Goal: Task Accomplishment & Management: Manage account settings

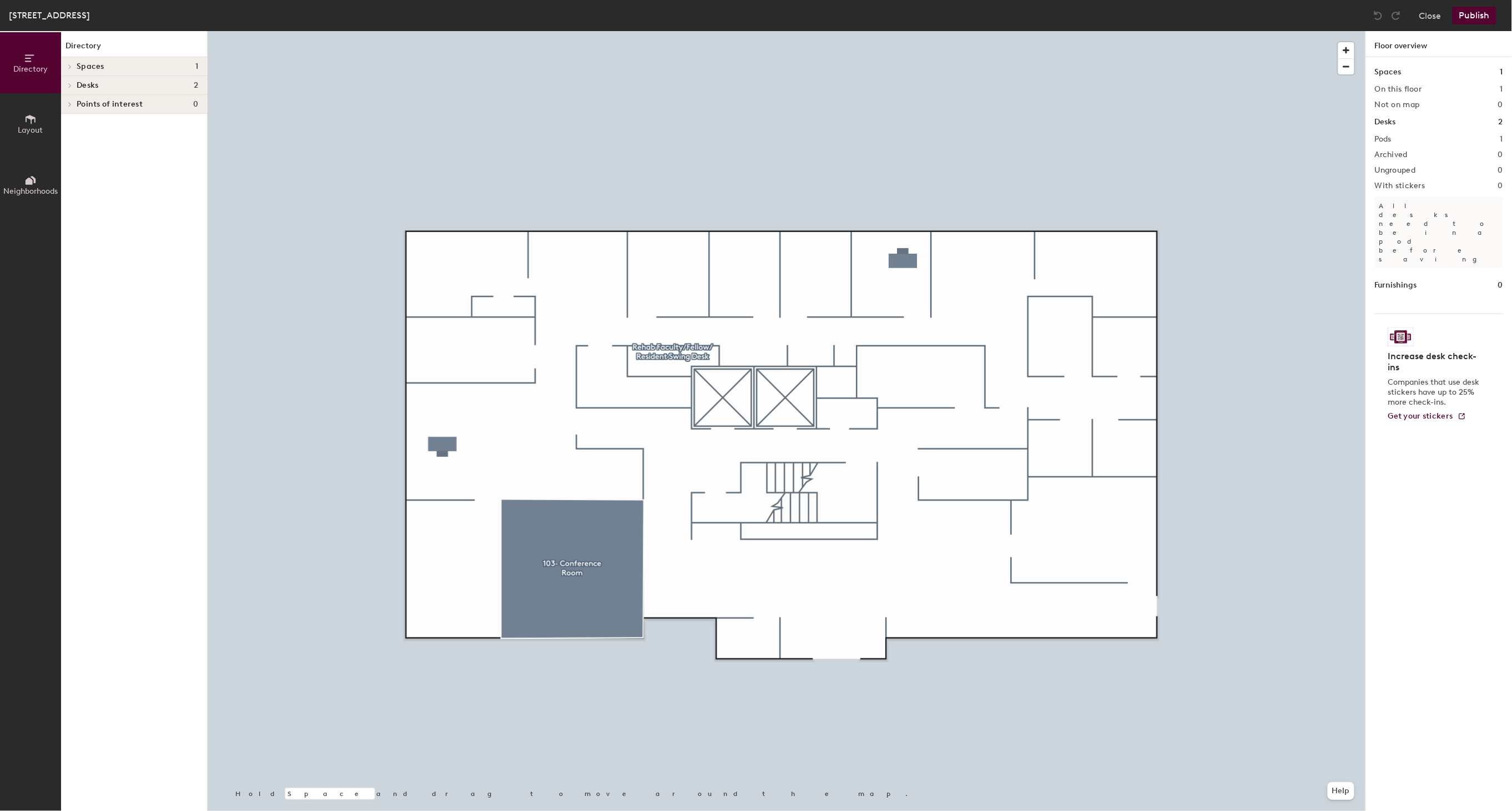
click at [69, 84] on icon at bounding box center [70, 85] width 5 height 5
click at [69, 102] on icon at bounding box center [70, 104] width 5 height 5
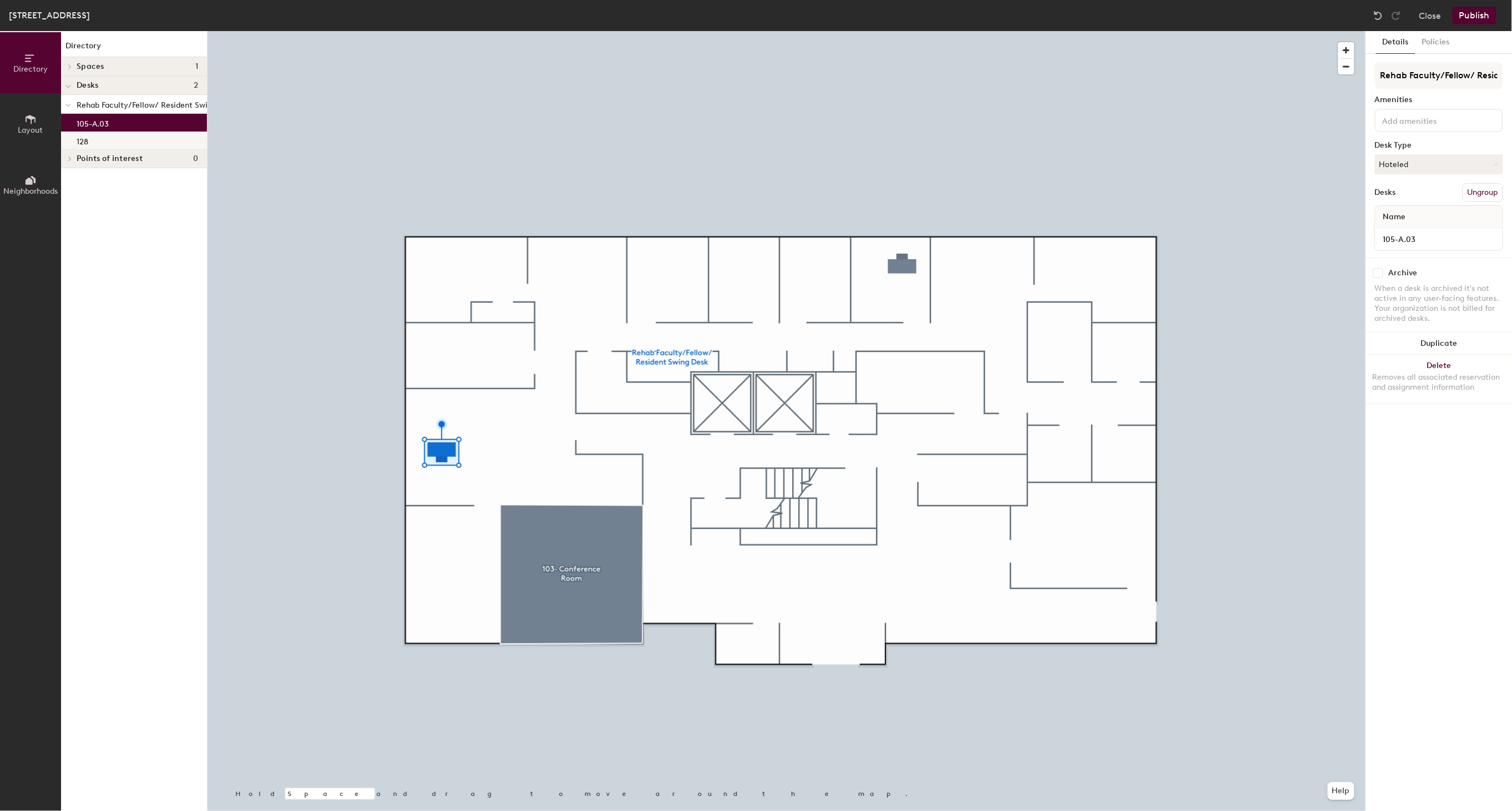
click at [97, 141] on div "128" at bounding box center [134, 141] width 146 height 18
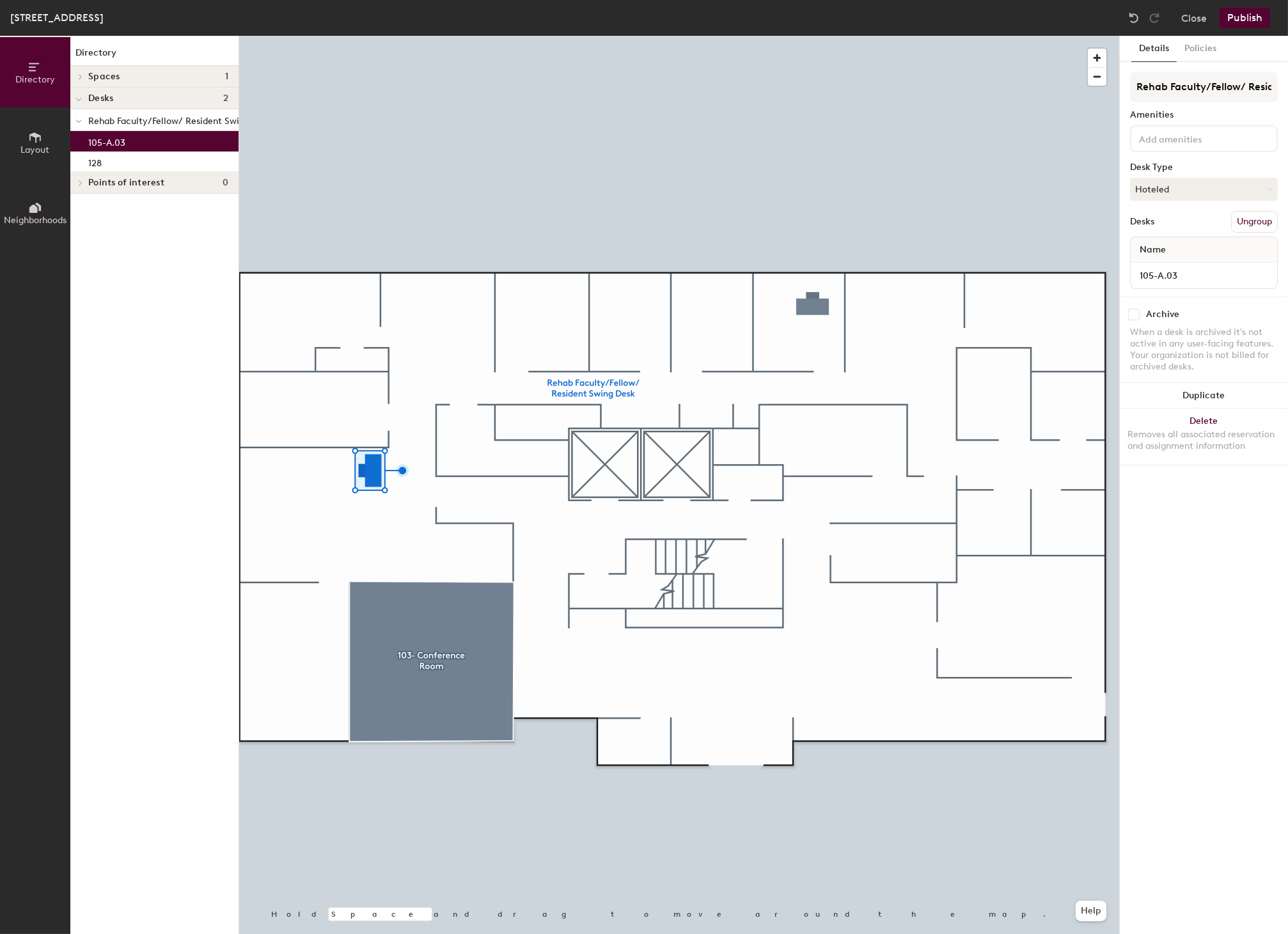
click at [29, 133] on icon at bounding box center [35, 137] width 14 height 14
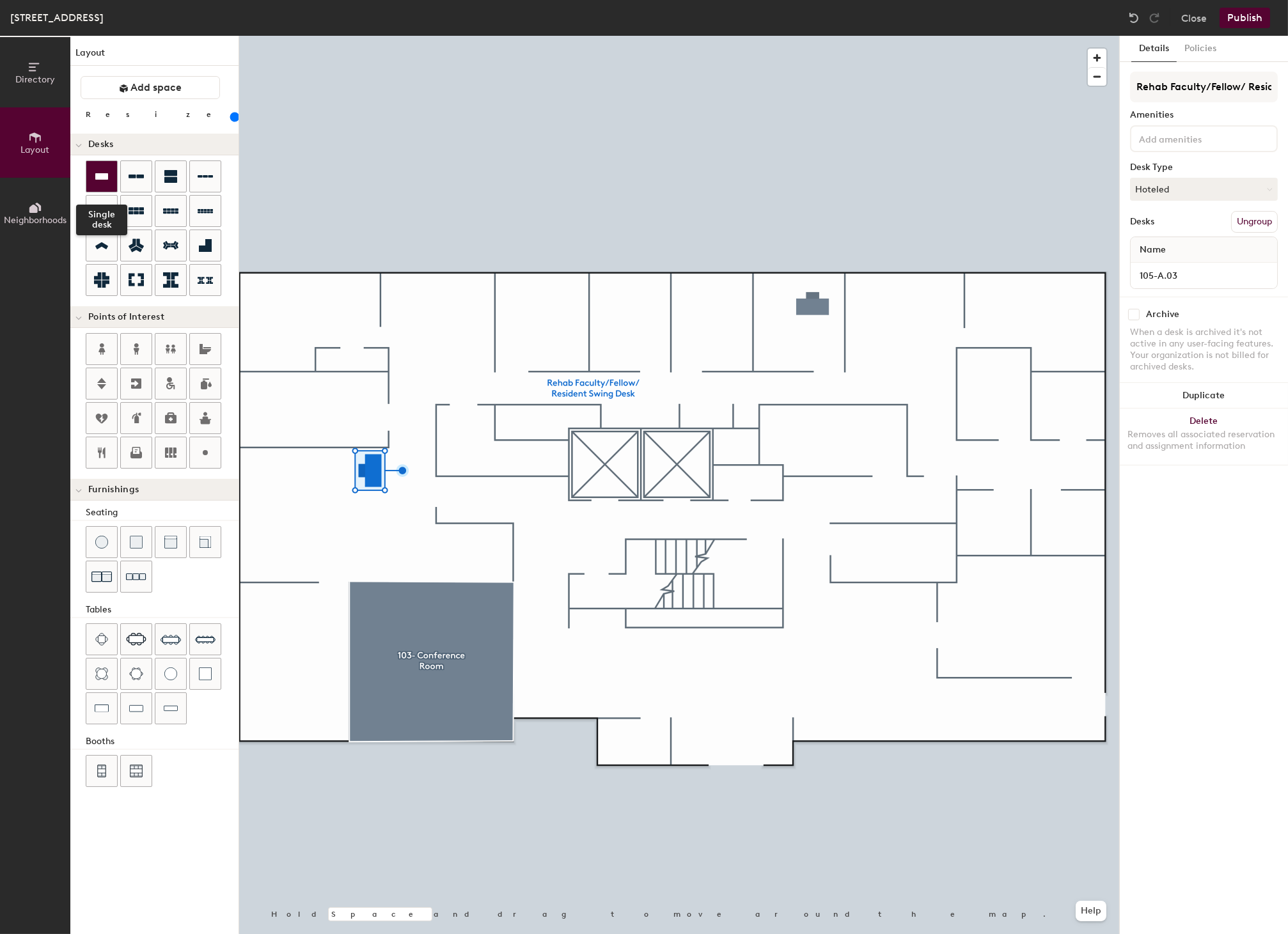
click at [103, 169] on icon at bounding box center [101, 177] width 16 height 16
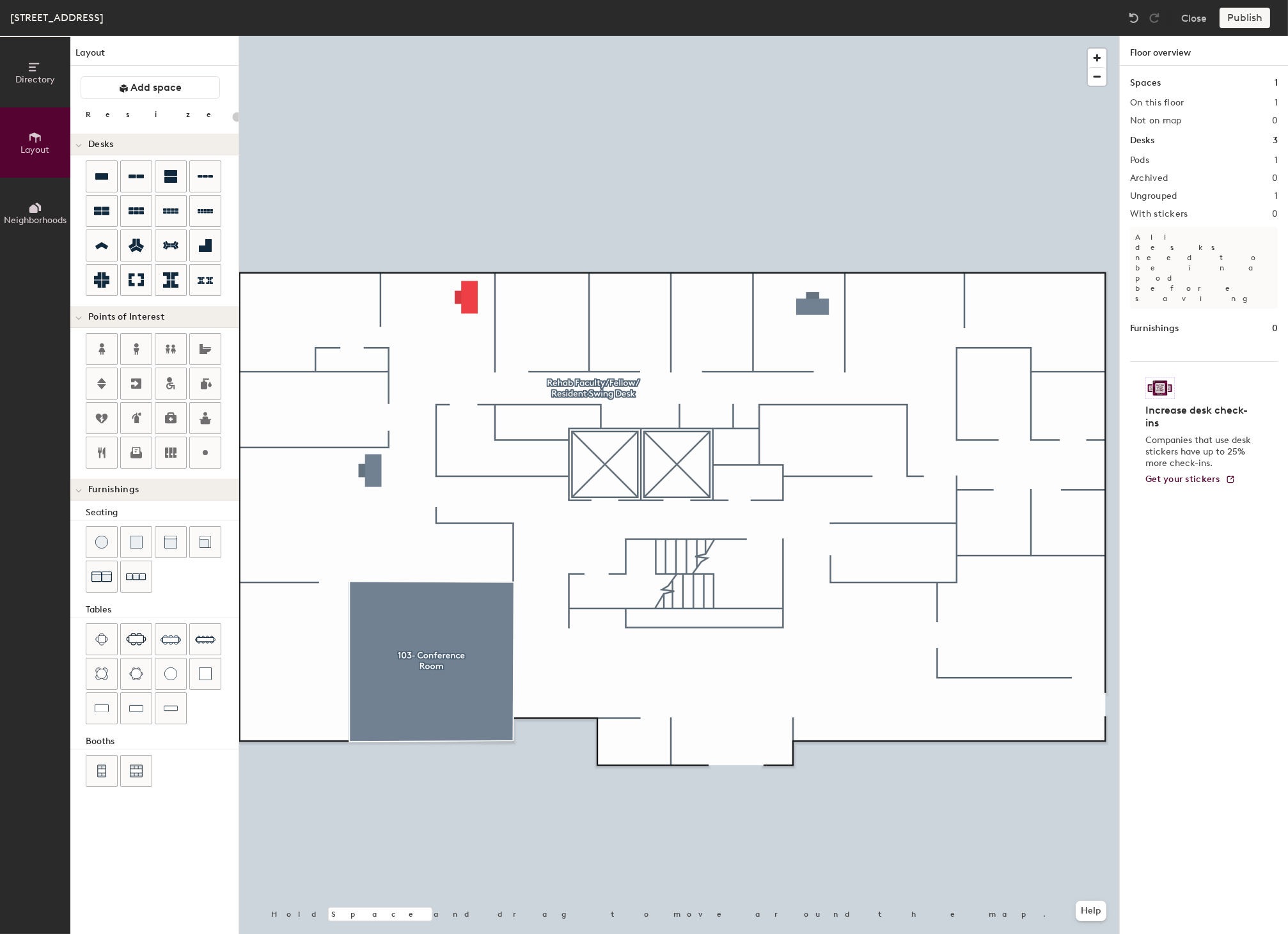
click at [465, 36] on div at bounding box center [679, 36] width 879 height 0
type input "160"
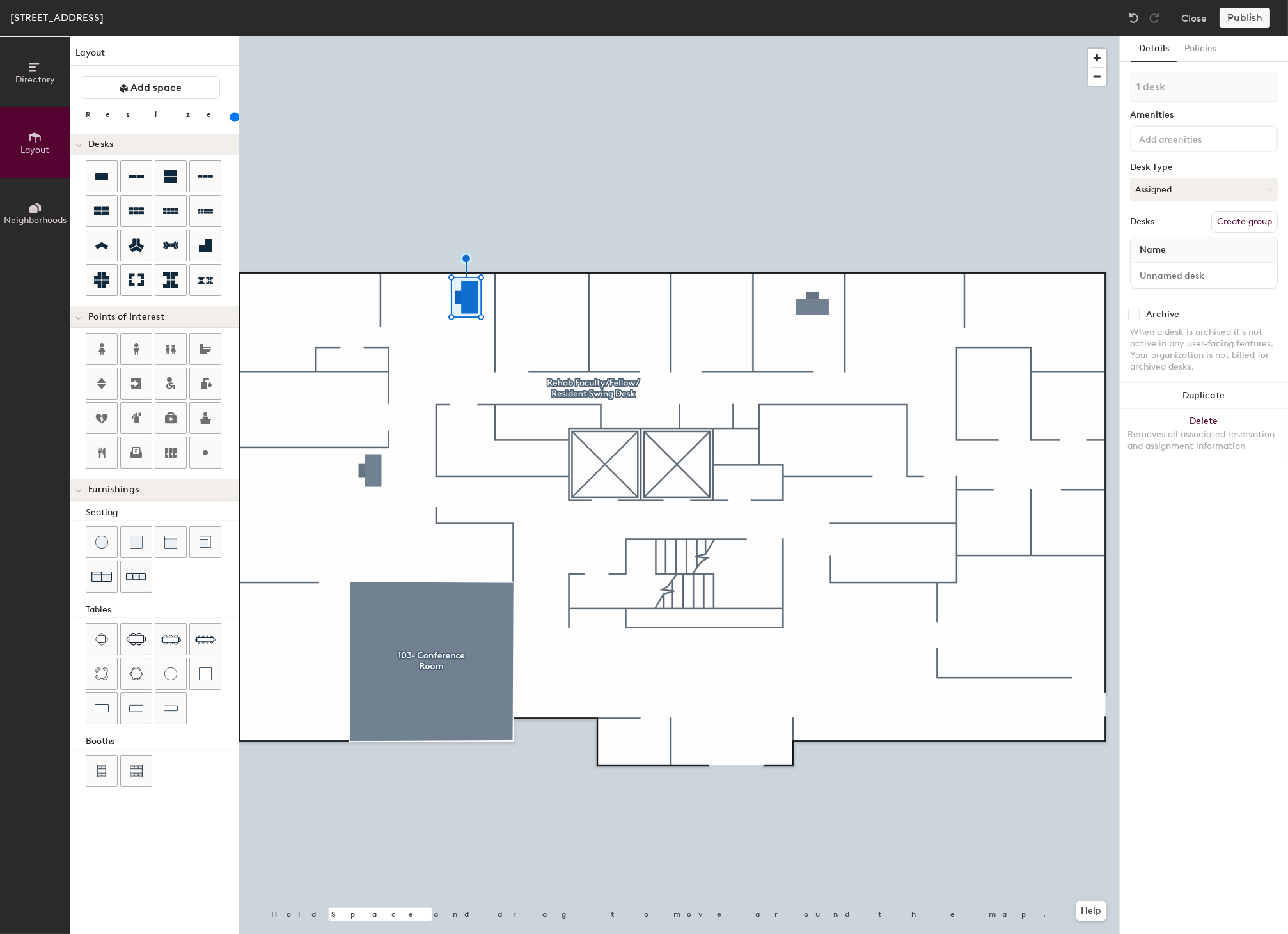
click at [1155, 245] on span "Name" at bounding box center [1152, 250] width 39 height 23
click at [1155, 247] on span "Name" at bounding box center [1152, 250] width 39 height 23
click at [381, 36] on div at bounding box center [679, 36] width 879 height 0
click at [24, 75] on span "Directory" at bounding box center [36, 80] width 40 height 11
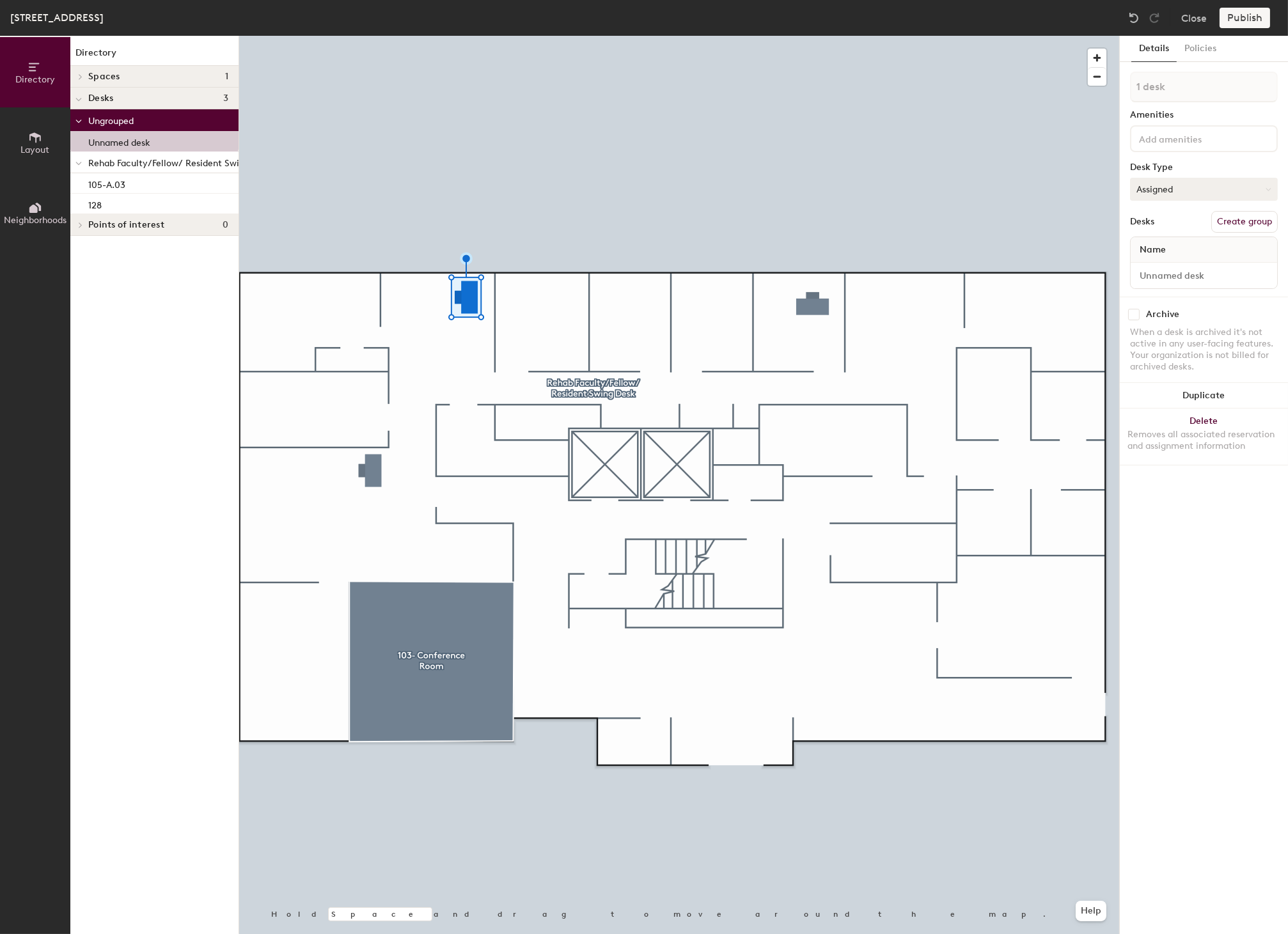
click at [1192, 182] on button "Assigned" at bounding box center [1204, 189] width 147 height 23
click at [1149, 262] on div "Hoteled" at bounding box center [1193, 267] width 127 height 19
click at [1158, 188] on button "Hoteled" at bounding box center [1204, 189] width 147 height 23
click at [1155, 266] on div "Hoteled" at bounding box center [1193, 267] width 127 height 19
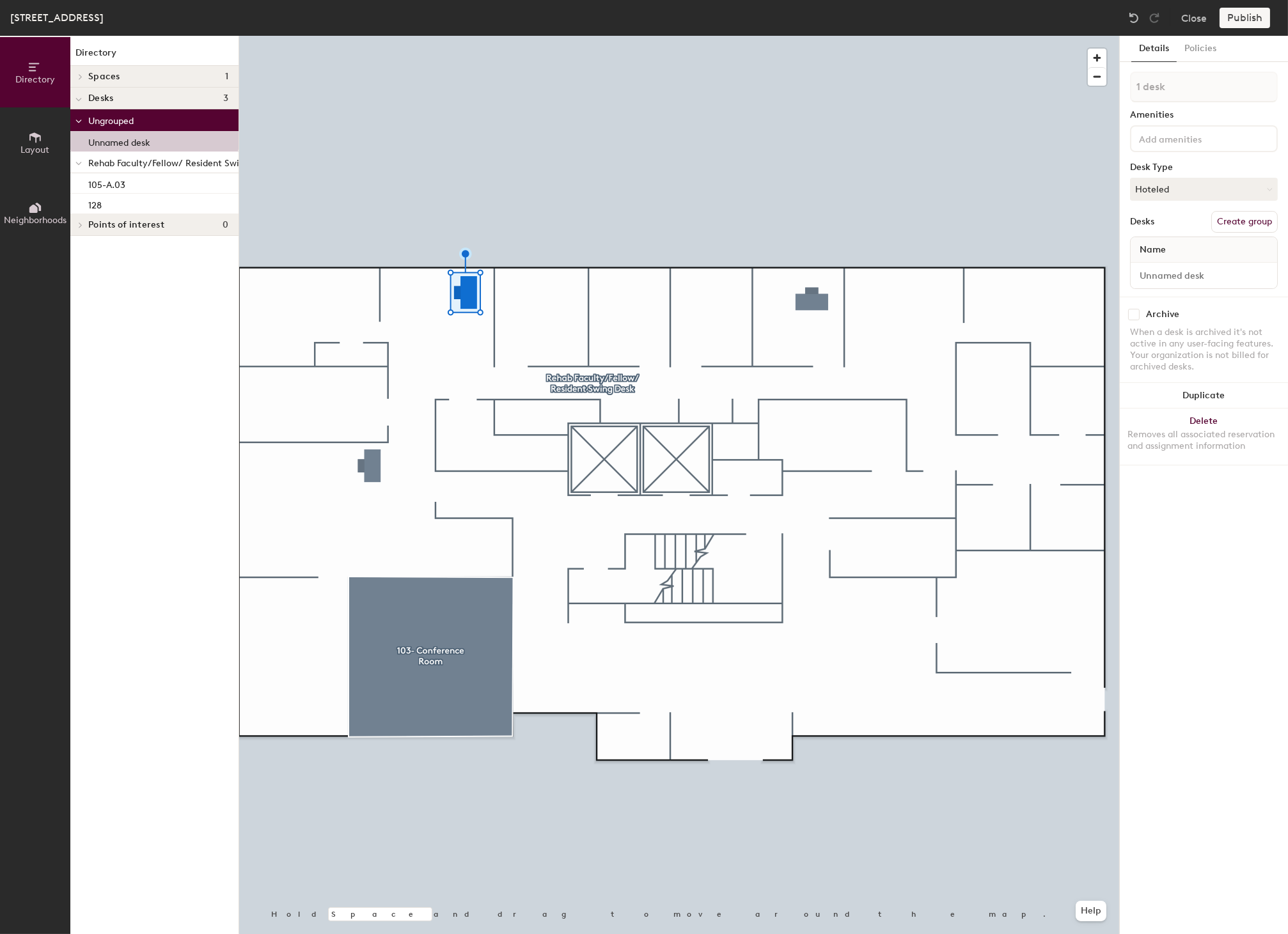
click at [1160, 249] on span "Name" at bounding box center [1152, 250] width 39 height 23
click at [1157, 278] on input at bounding box center [1203, 275] width 141 height 18
type input "107.01"
click at [1242, 224] on button "Create group" at bounding box center [1244, 221] width 67 height 22
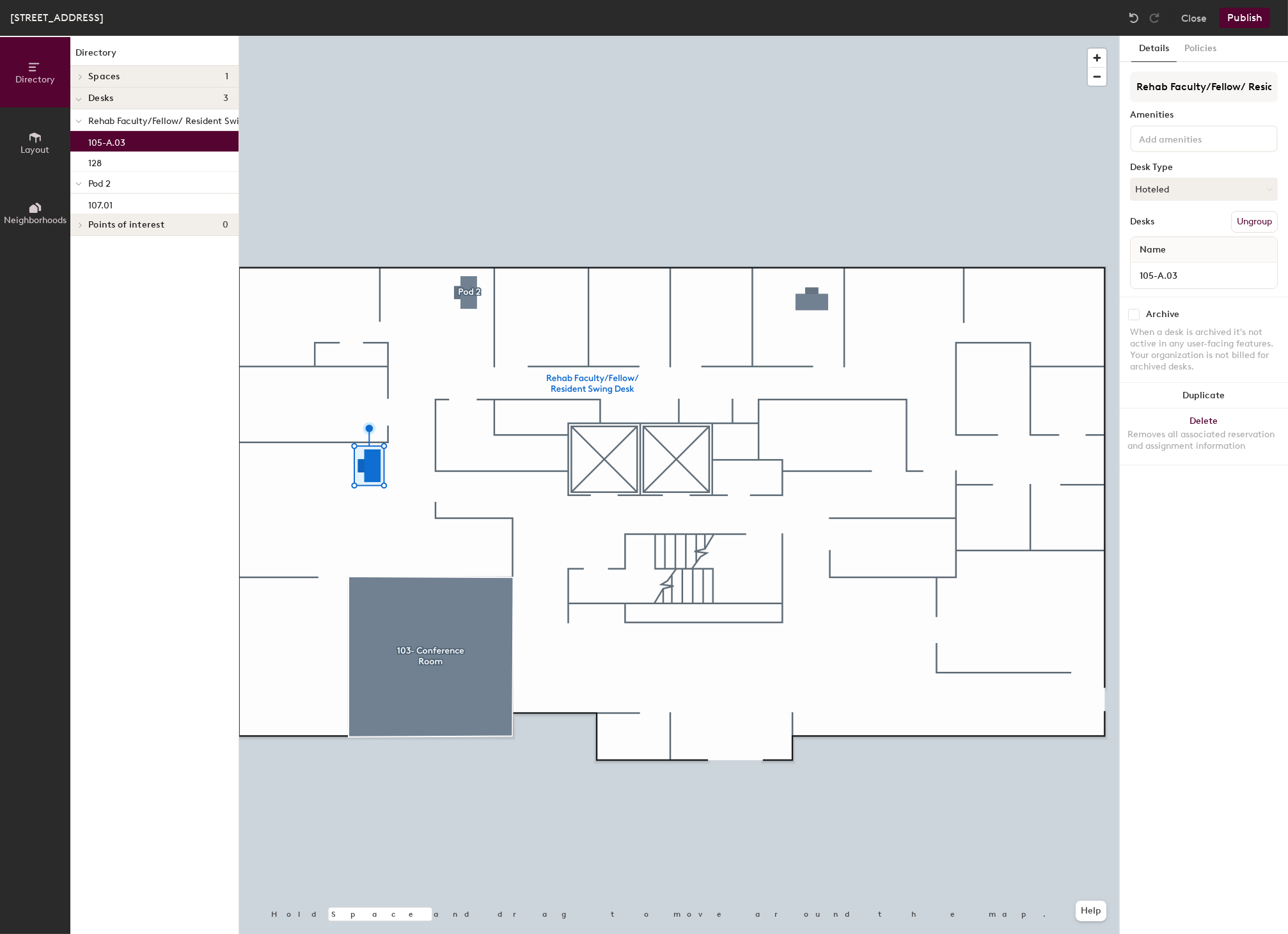
click at [161, 121] on span "Rehab Faculty/Fellow/ Resident Swing Desk" at bounding box center [180, 121] width 184 height 11
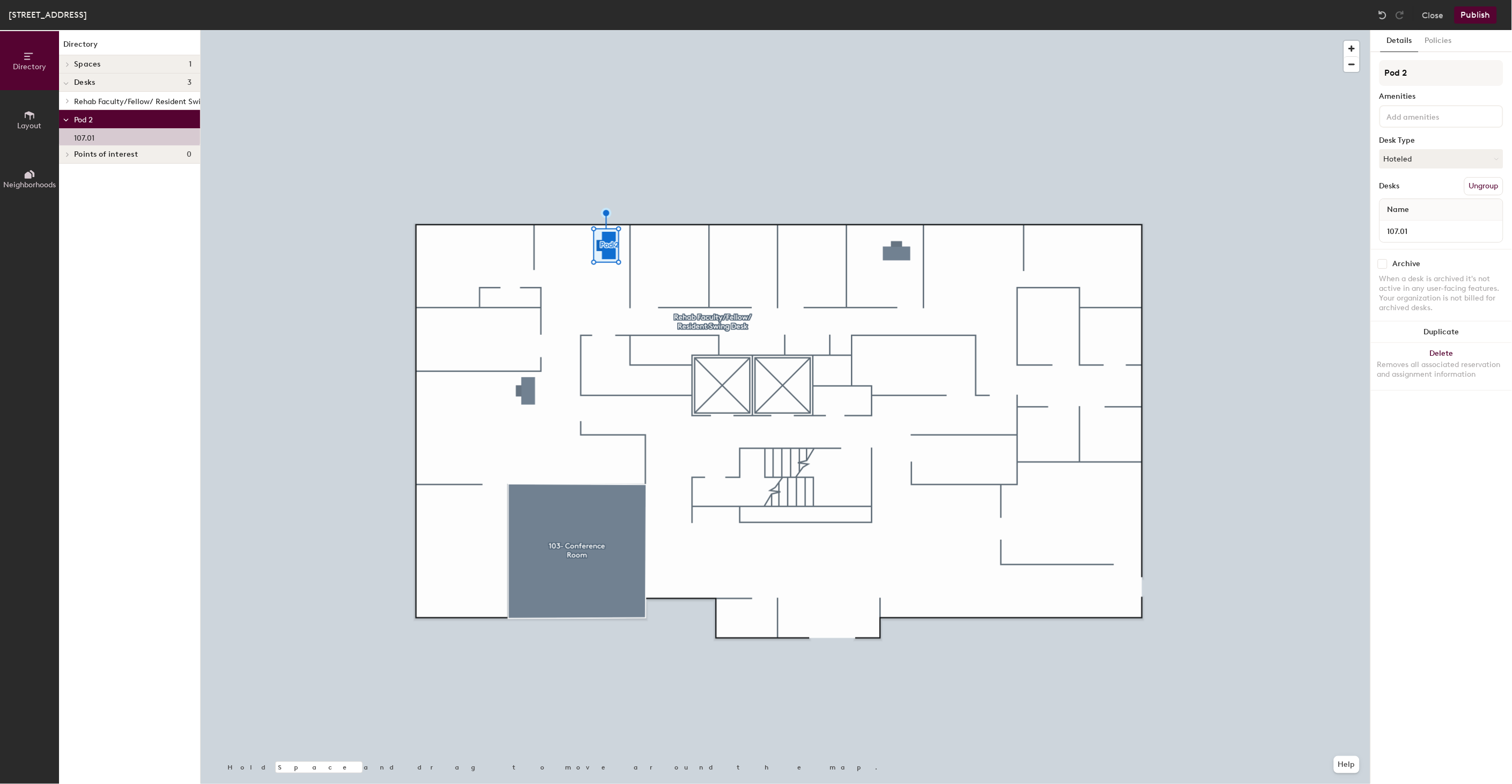
click at [1461, 188] on button "Ungroup" at bounding box center [1484, 186] width 39 height 18
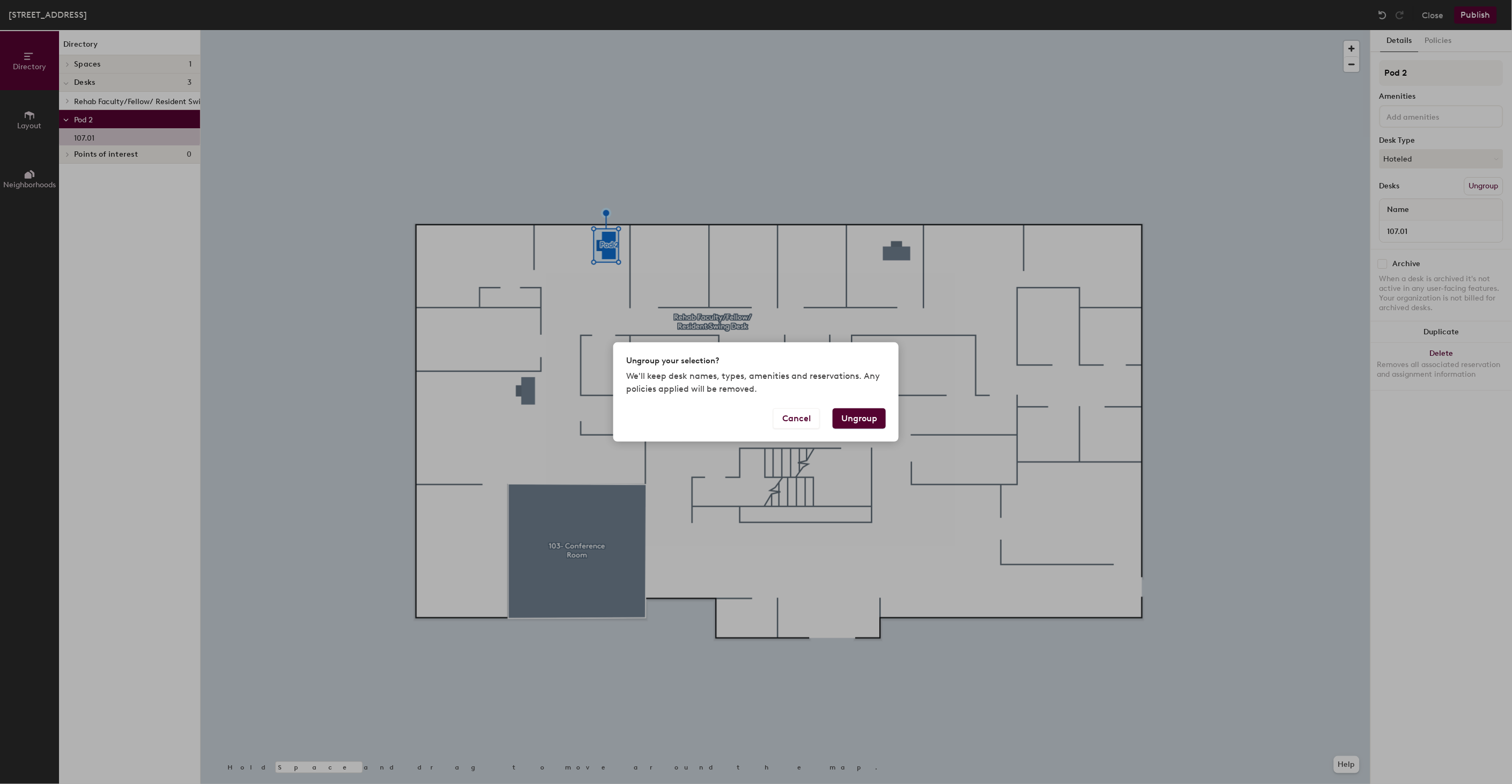
click at [848, 420] on button "Ungroup" at bounding box center [859, 419] width 53 height 20
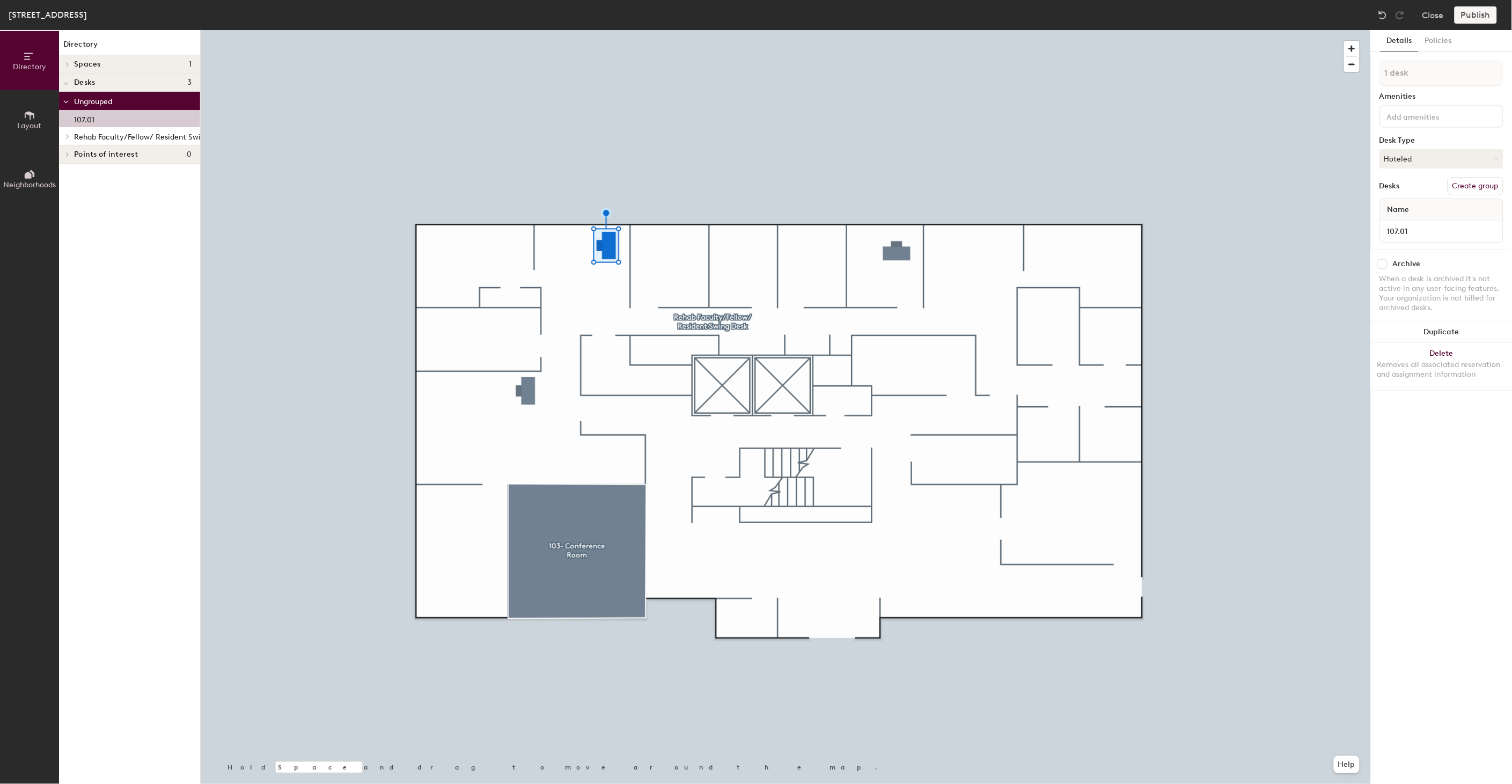
drag, startPoint x: 76, startPoint y: 116, endPoint x: 74, endPoint y: 136, distance: 20.1
click at [91, 138] on div "Ungrouped 107.01 Rehab Faculty/Fellow/ Resident Swing Desk 105-A.03 128" at bounding box center [130, 119] width 141 height 54
click at [68, 136] on icon at bounding box center [68, 136] width 4 height 5
drag, startPoint x: 85, startPoint y: 119, endPoint x: 114, endPoint y: 162, distance: 51.9
click at [106, 165] on div "Ungrouped 107.01 Rehab Faculty/Fellow/ Resident Swing Desk 105-A.03 128" at bounding box center [130, 135] width 141 height 88
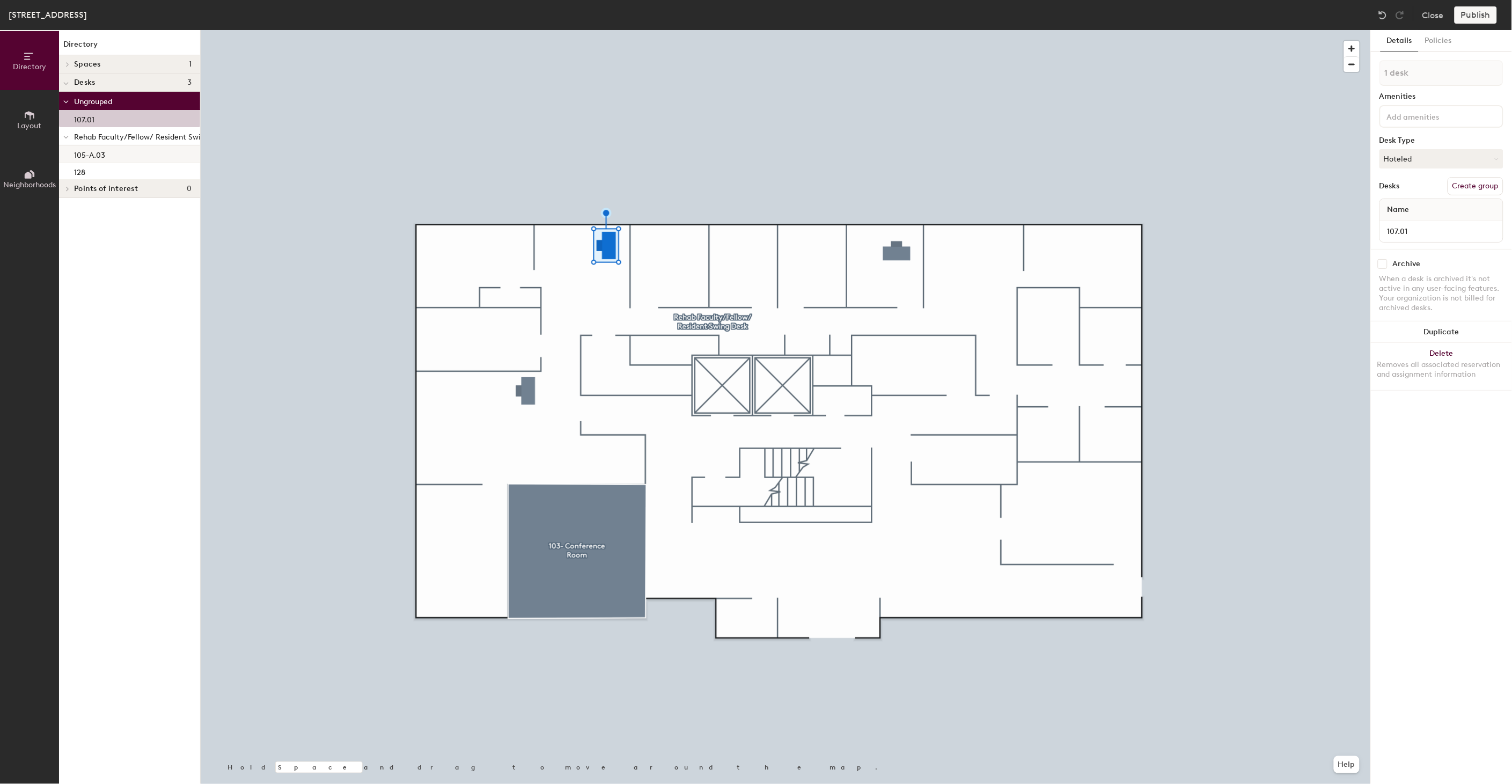
click at [95, 150] on p "105-A.03" at bounding box center [90, 154] width 31 height 12
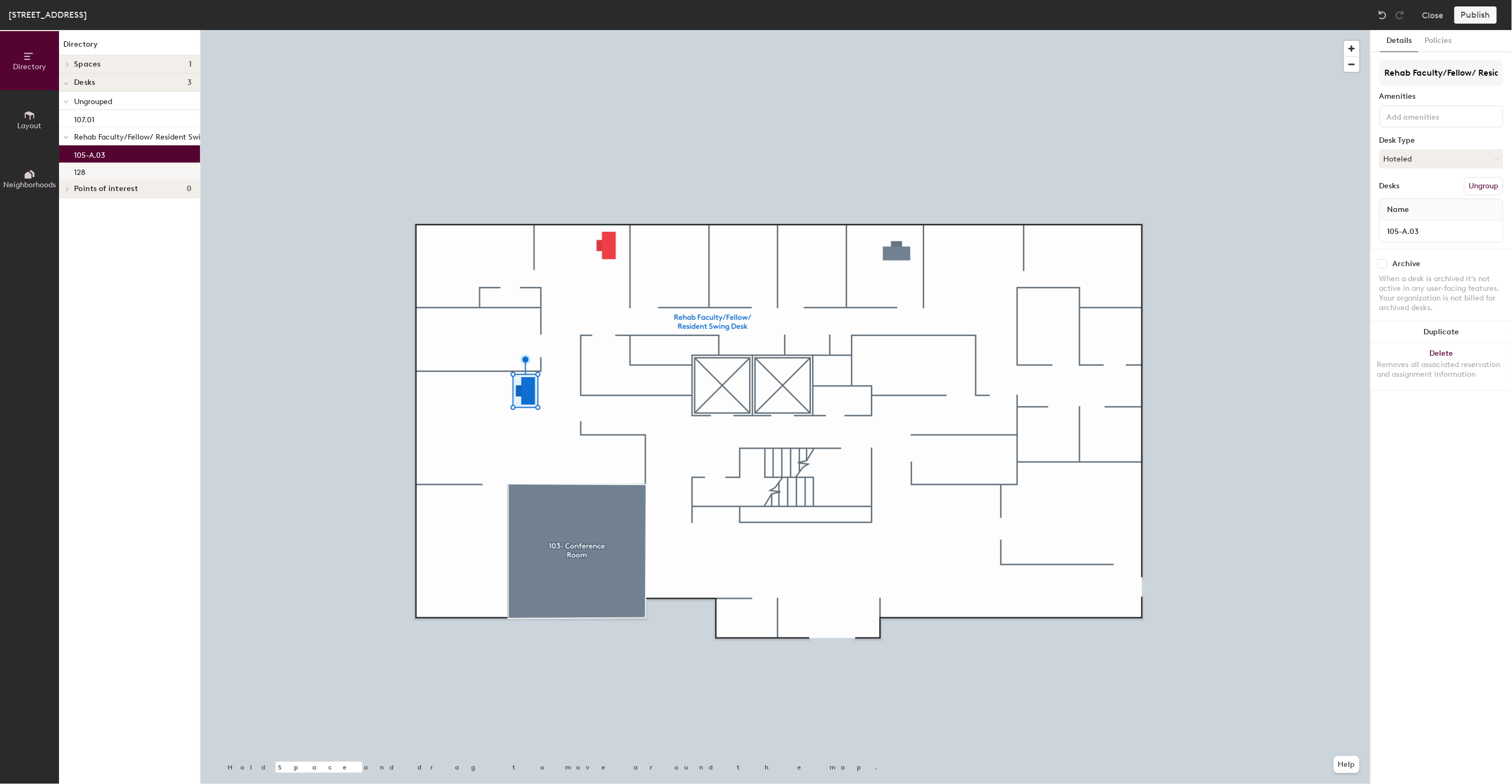
click at [90, 173] on div "128" at bounding box center [130, 171] width 141 height 17
click at [105, 157] on p "105-A.03" at bounding box center [90, 154] width 31 height 12
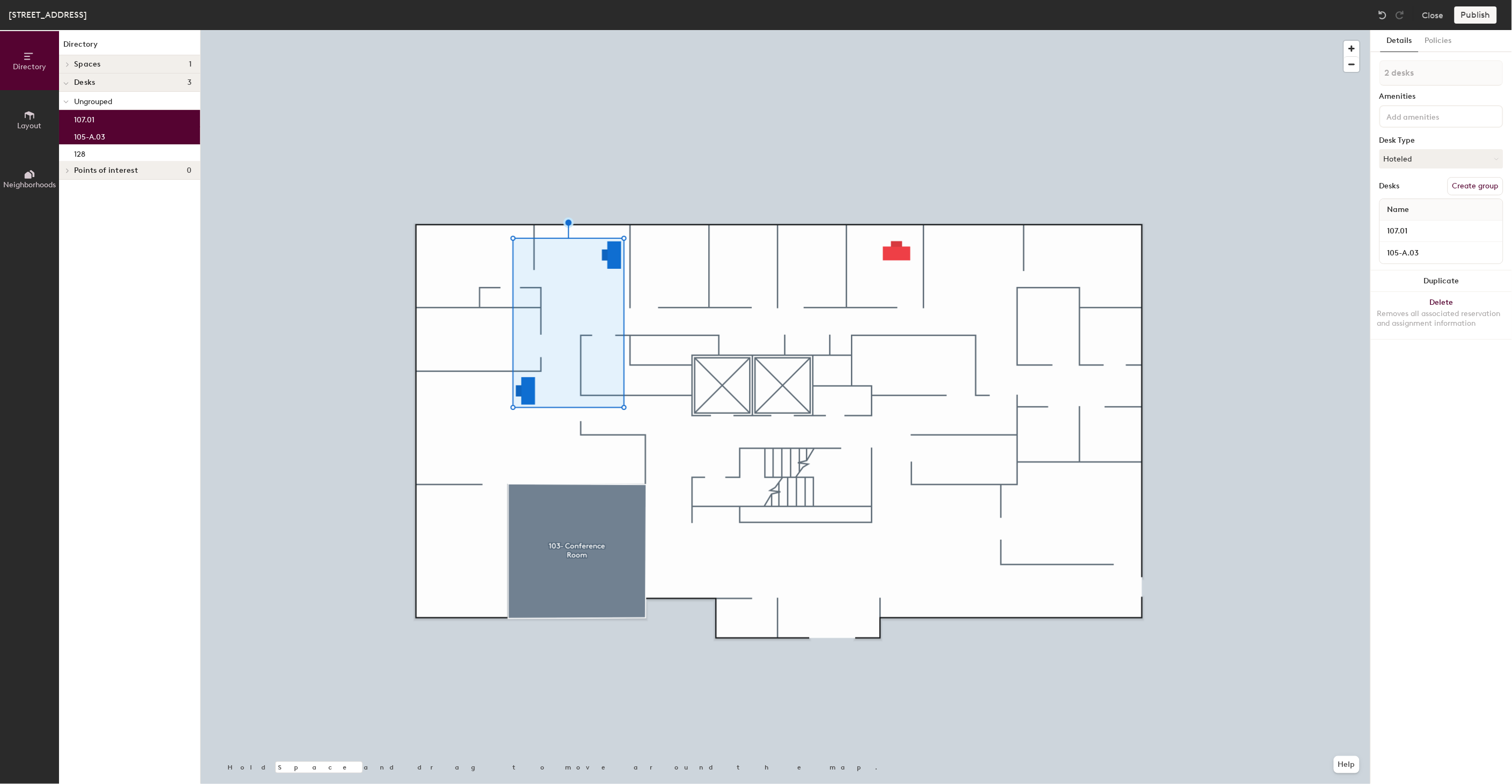
type input "3 desks"
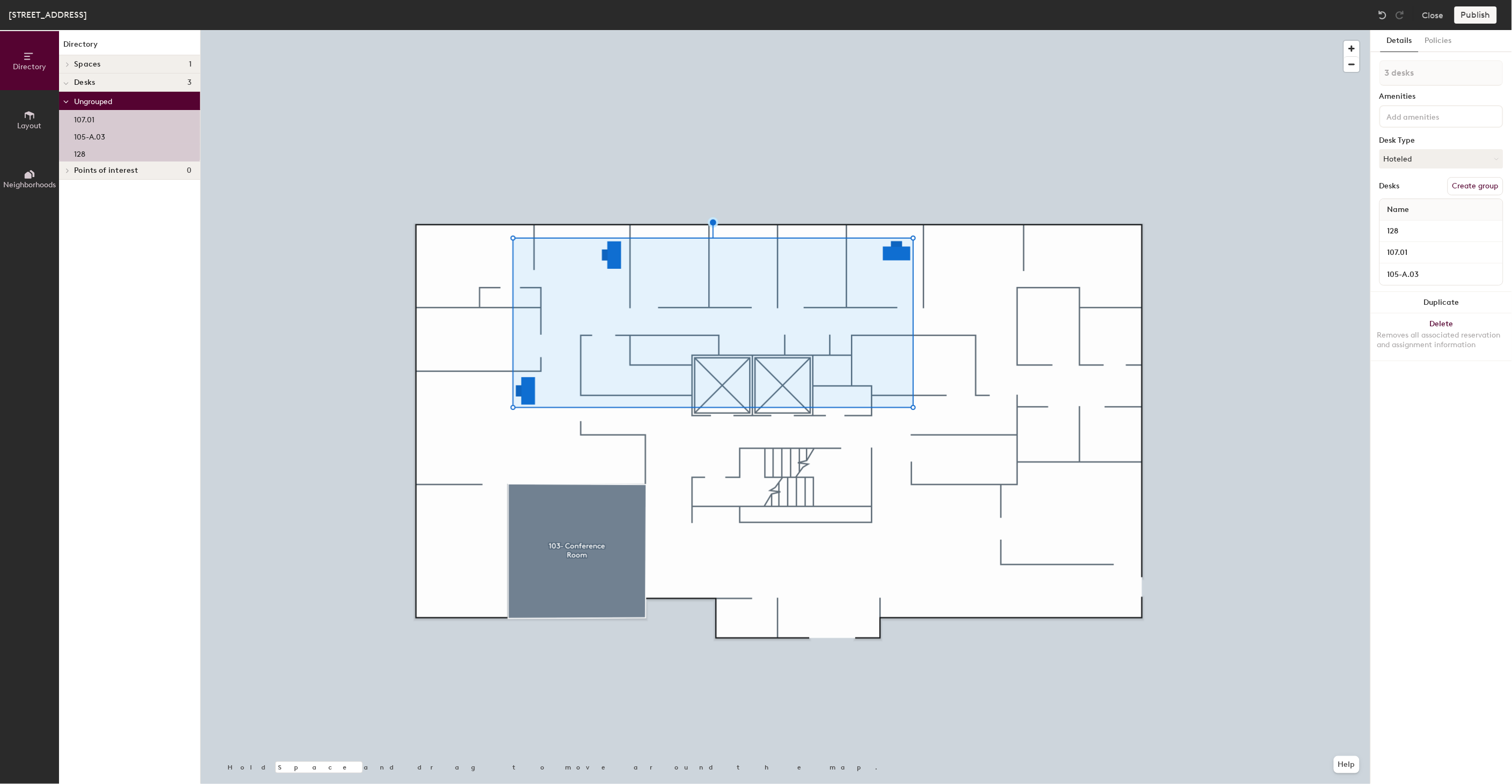
click at [1473, 185] on button "Create group" at bounding box center [1476, 186] width 56 height 18
click at [1342, 68] on div "Directory Layout Neighborhoods Directory Spaces 1 103- Conference Room Desks 3 …" at bounding box center [756, 407] width 1512 height 754
click at [1330, 69] on div "Directory Layout Neighborhoods Directory Spaces 1 103- Conference Room Desks 3 …" at bounding box center [756, 407] width 1512 height 754
type input "Rehab Facility/"
click at [1385, 15] on img at bounding box center [1382, 15] width 11 height 11
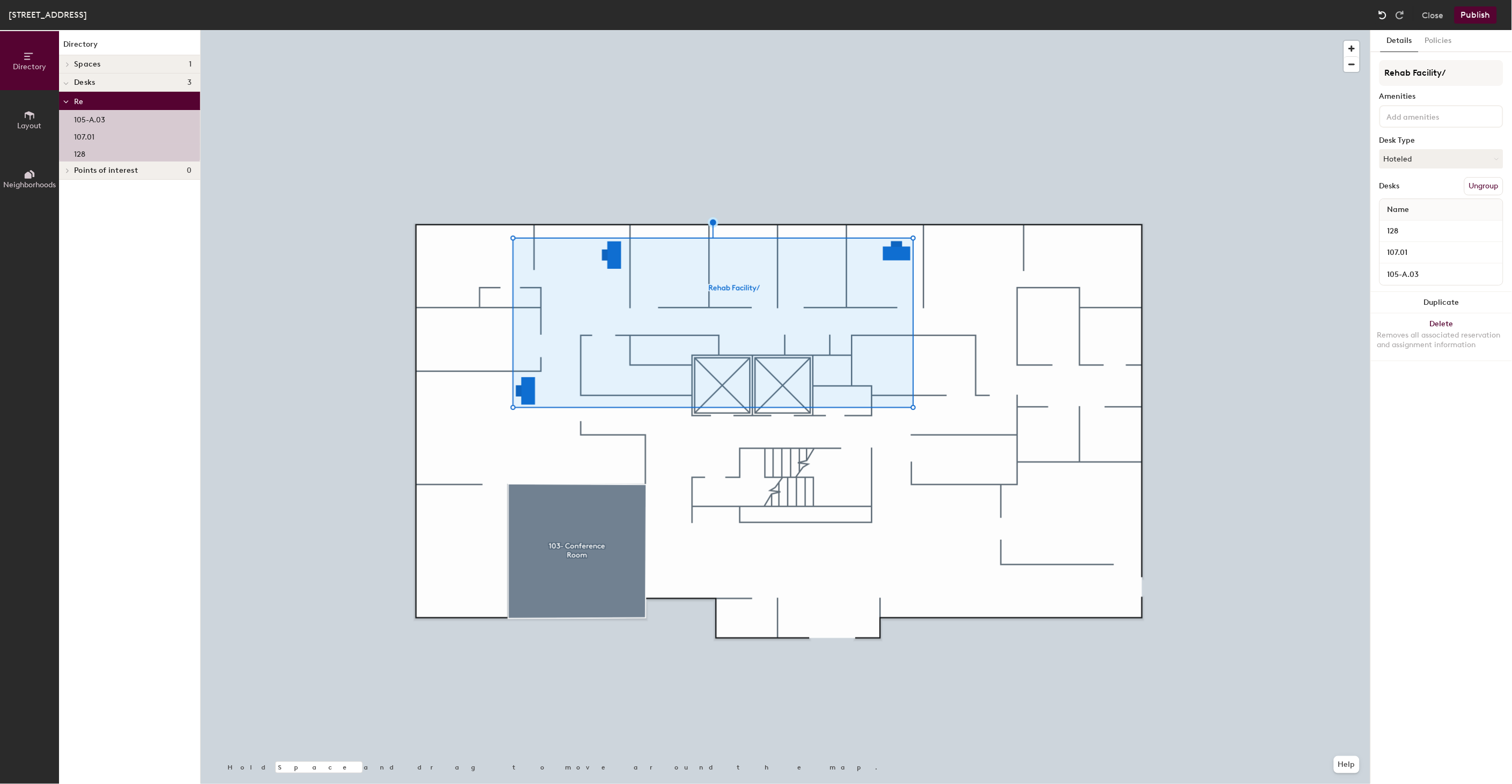
click at [1385, 15] on img at bounding box center [1382, 15] width 11 height 11
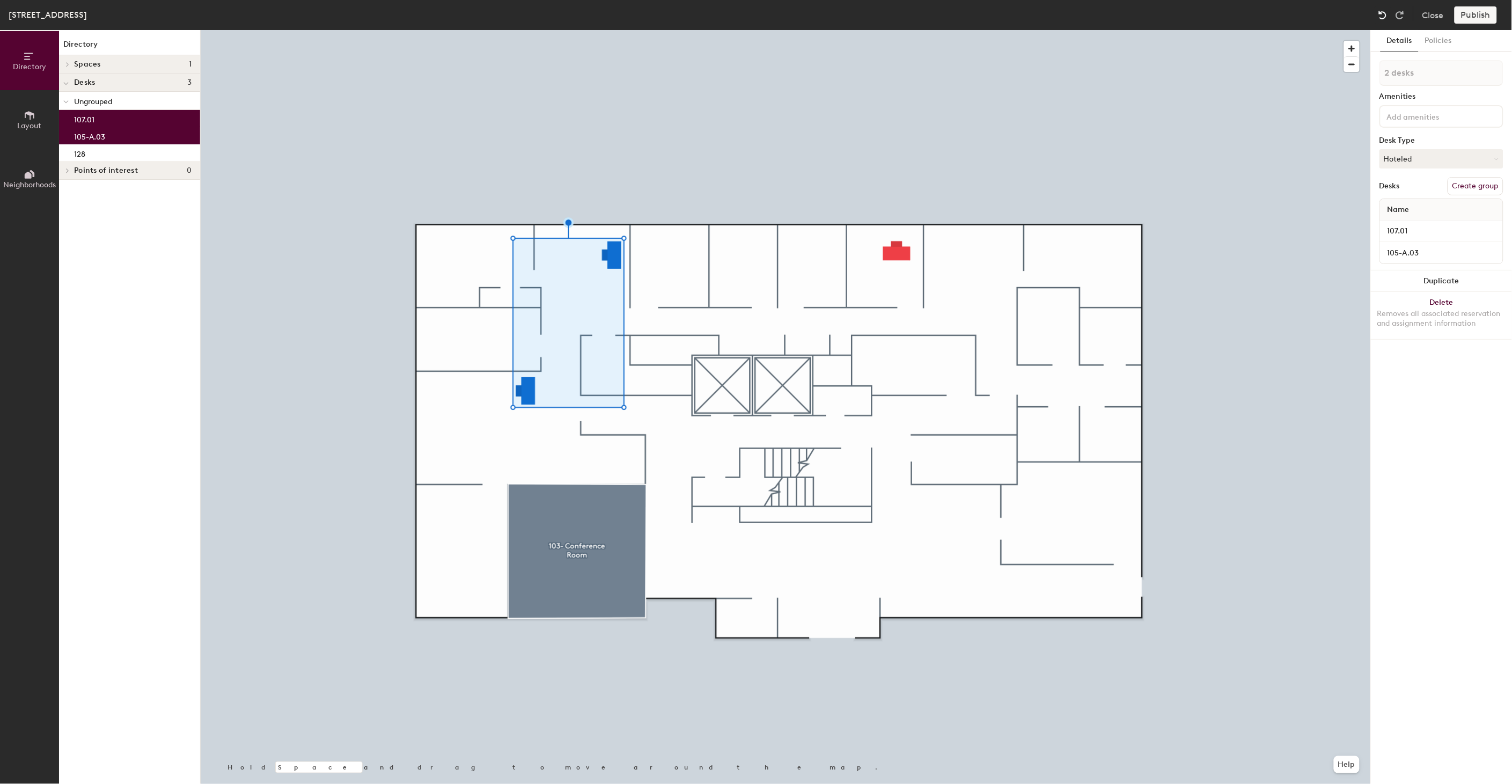
click at [1385, 15] on img at bounding box center [1382, 15] width 11 height 11
type input "1 desk"
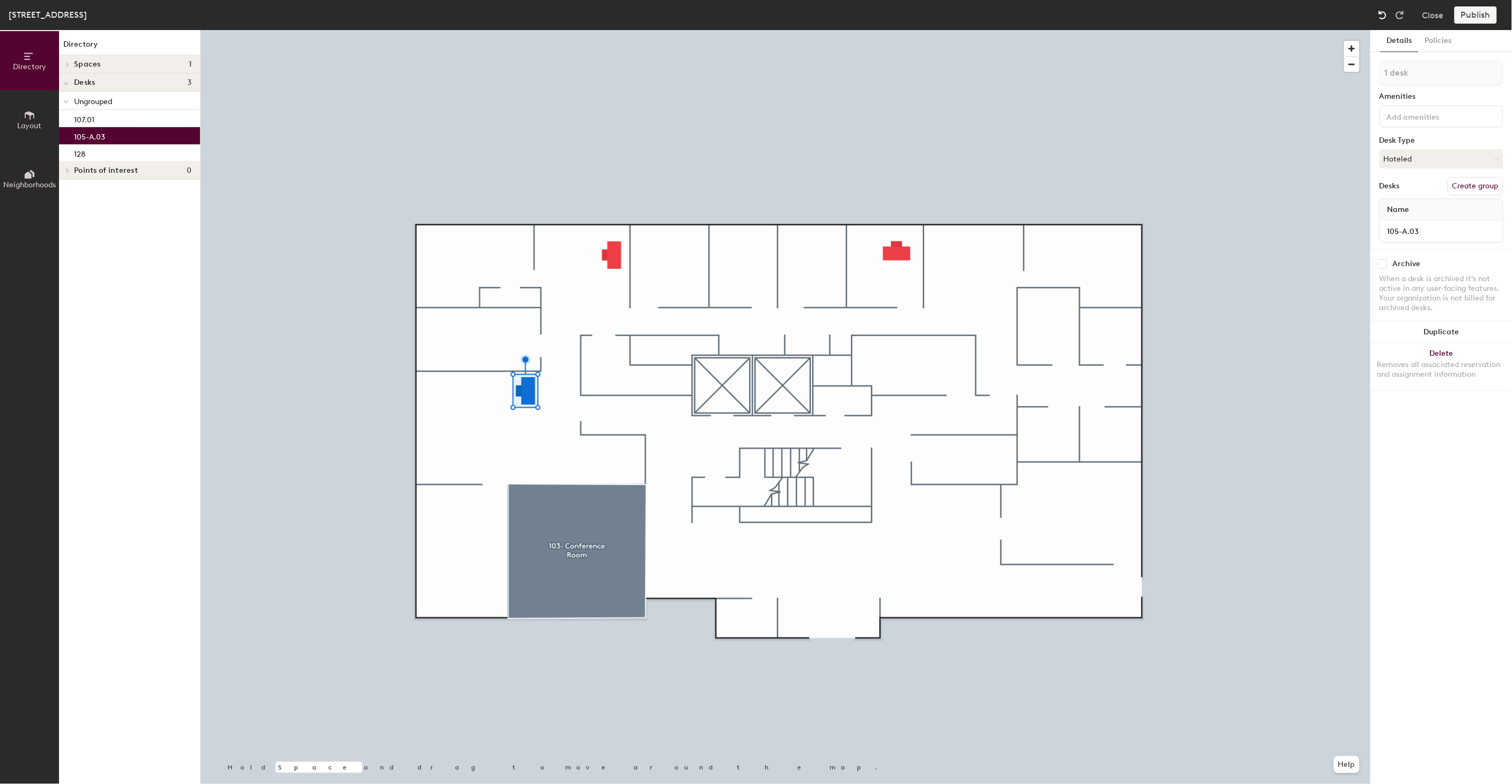
click at [1385, 15] on img at bounding box center [1382, 15] width 11 height 11
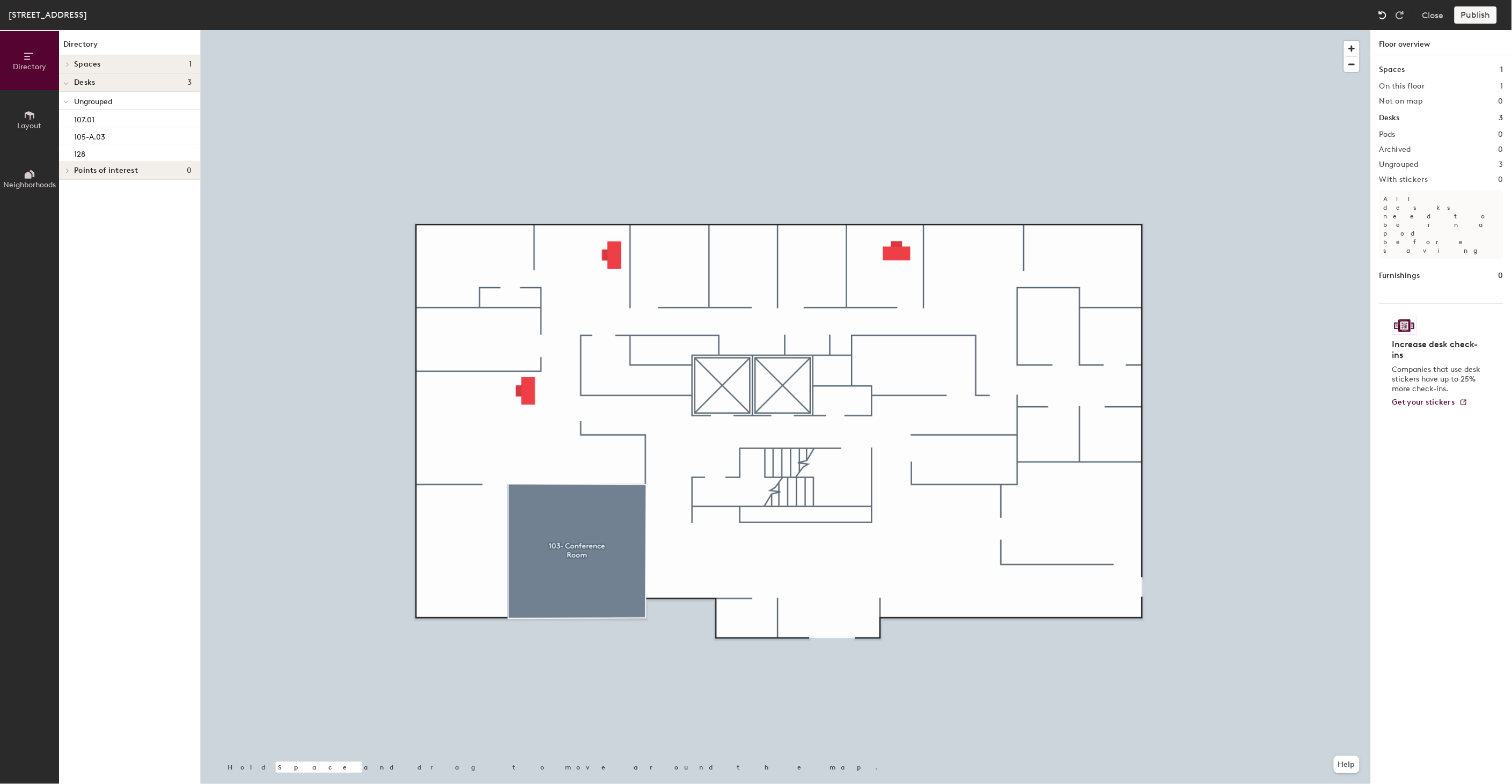
click at [1385, 15] on img at bounding box center [1382, 15] width 11 height 11
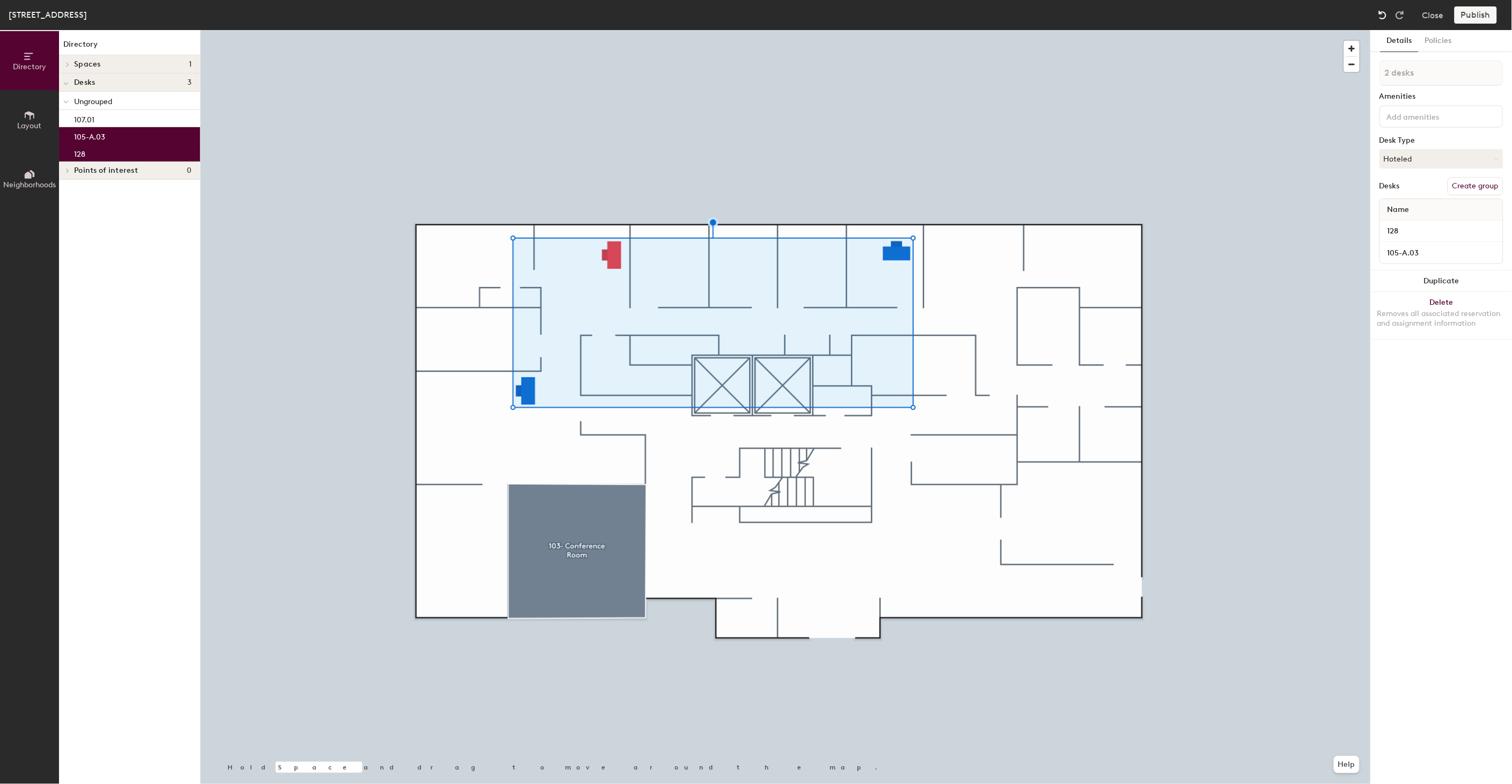
click at [1385, 15] on img at bounding box center [1382, 15] width 11 height 11
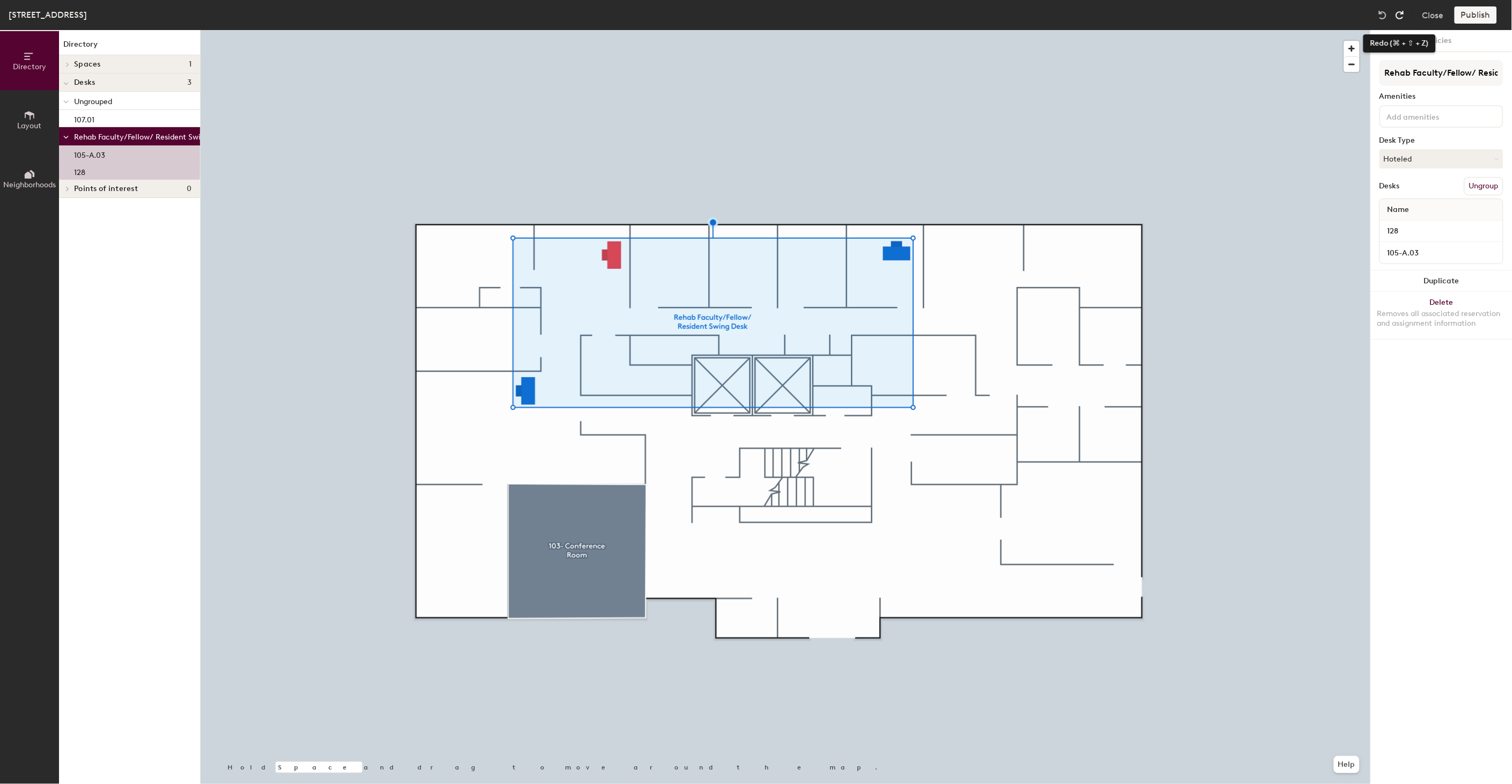
click at [1399, 15] on img at bounding box center [1400, 15] width 11 height 11
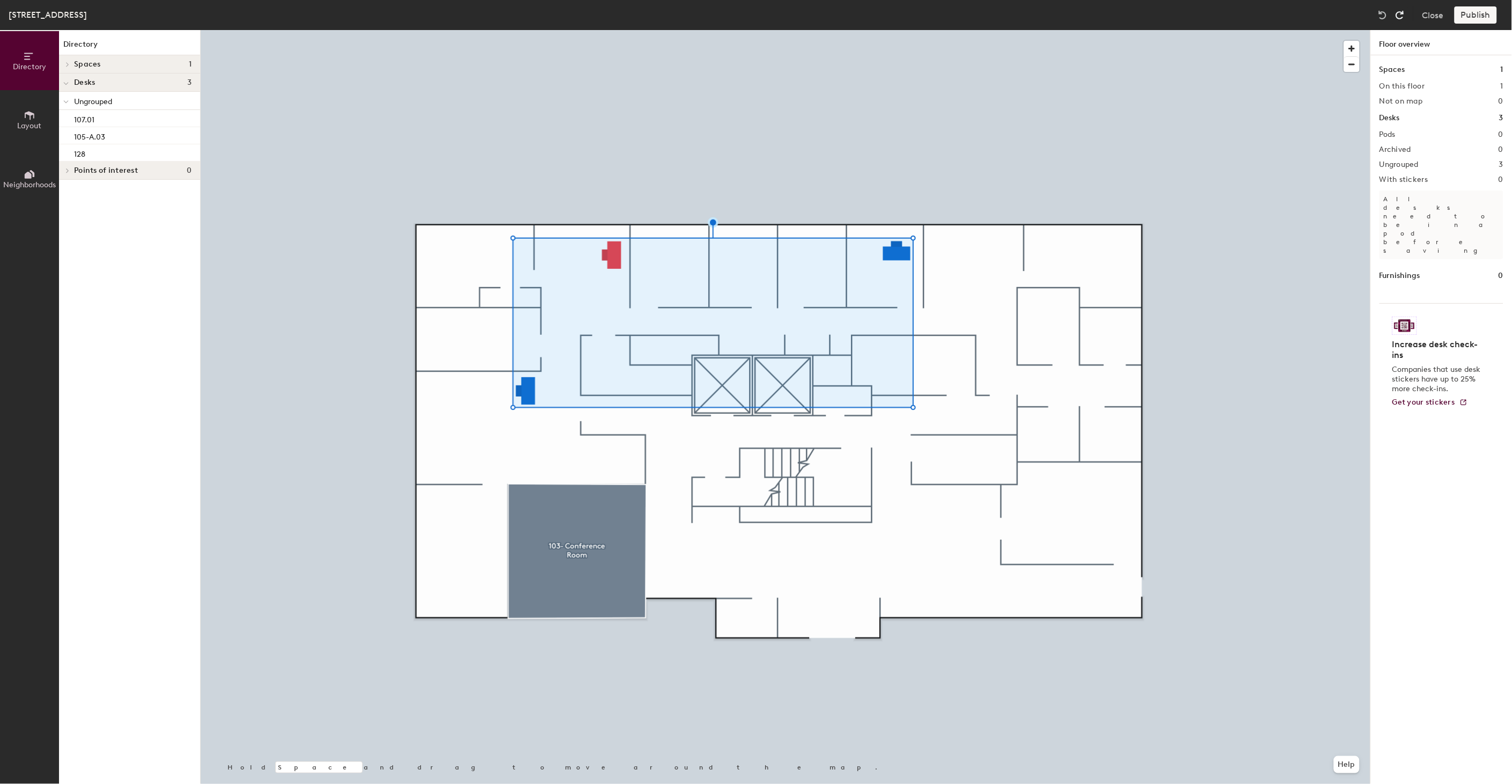
click at [1399, 15] on img at bounding box center [1400, 15] width 11 height 11
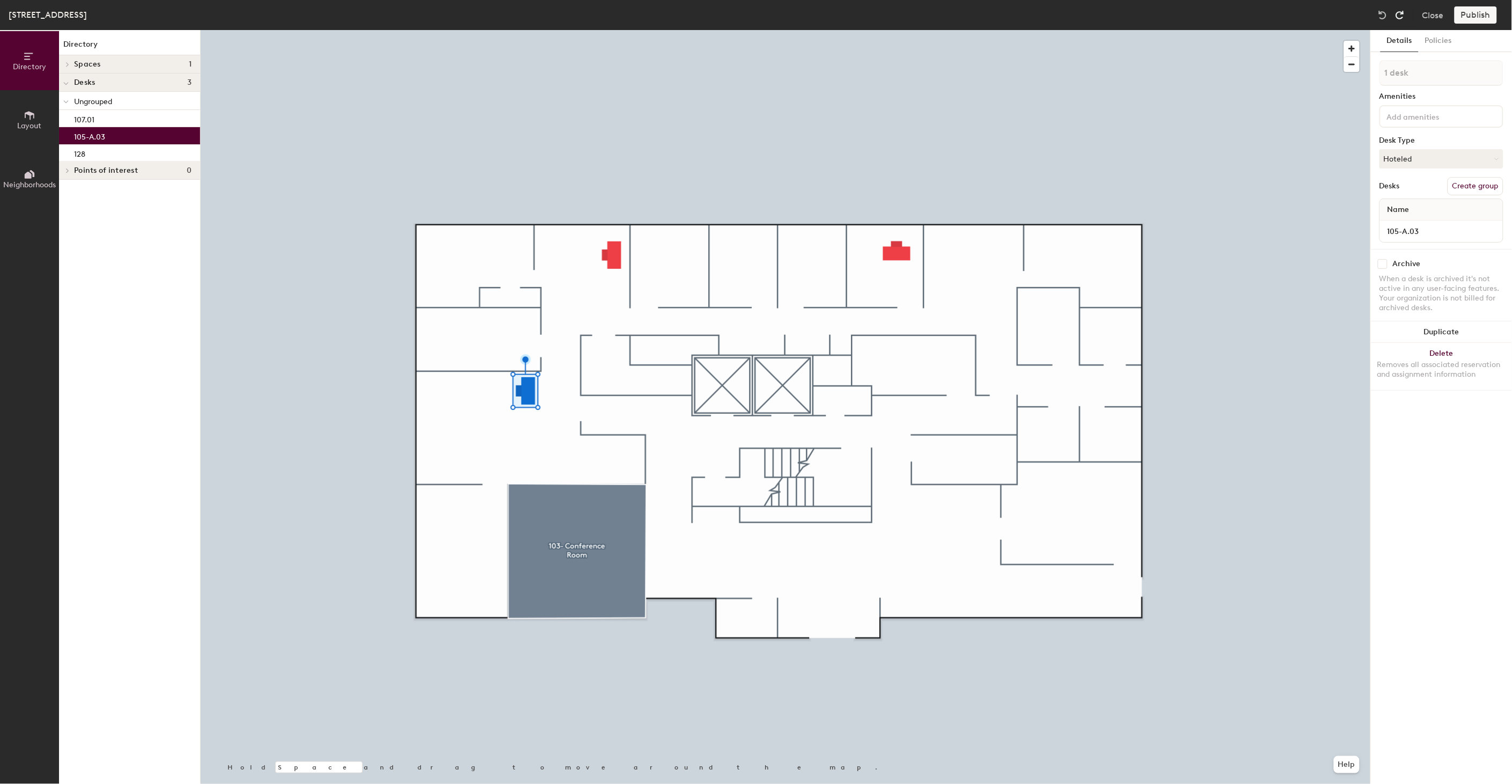
click at [1399, 15] on img at bounding box center [1400, 15] width 11 height 11
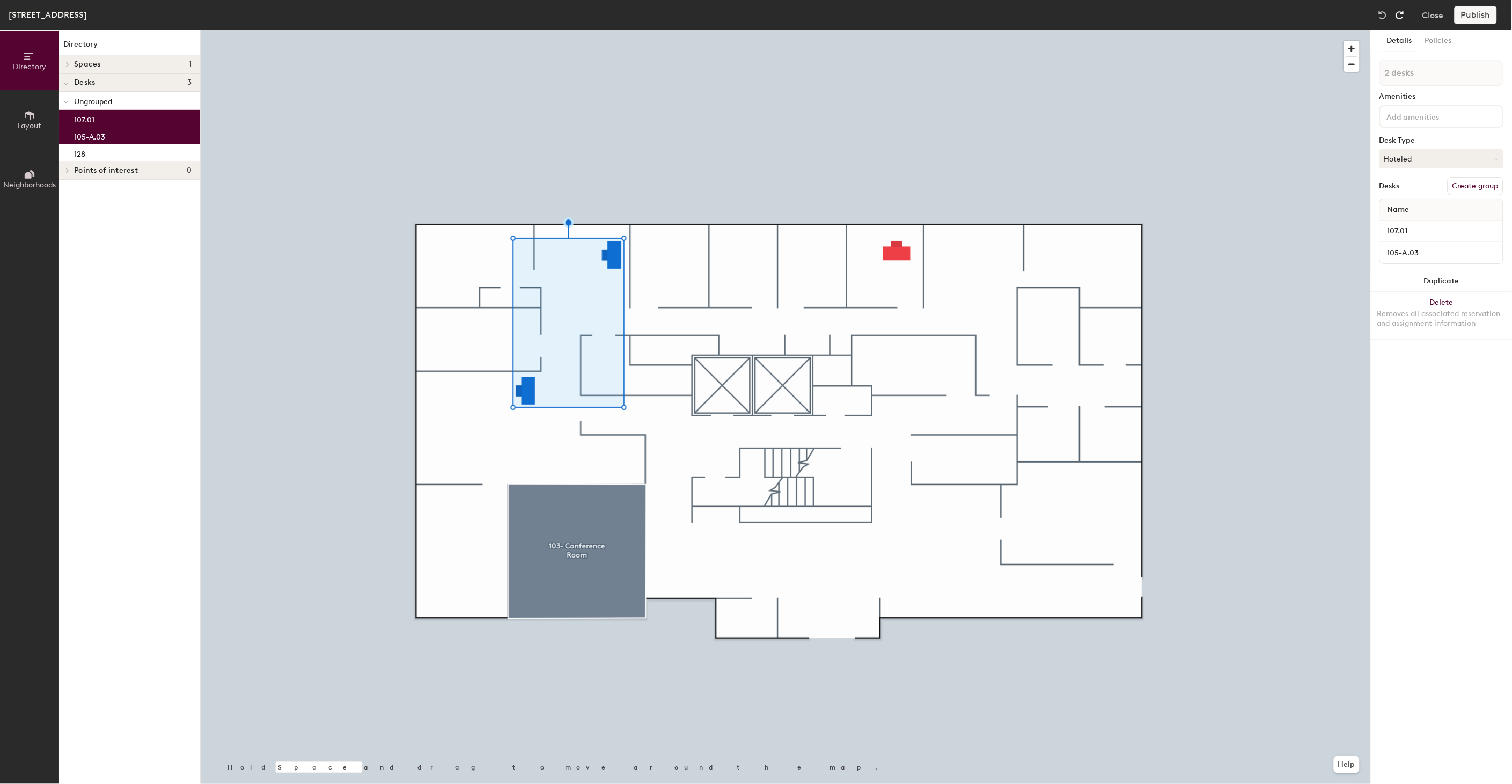
click at [1399, 15] on img at bounding box center [1400, 15] width 11 height 11
type input "3 desks"
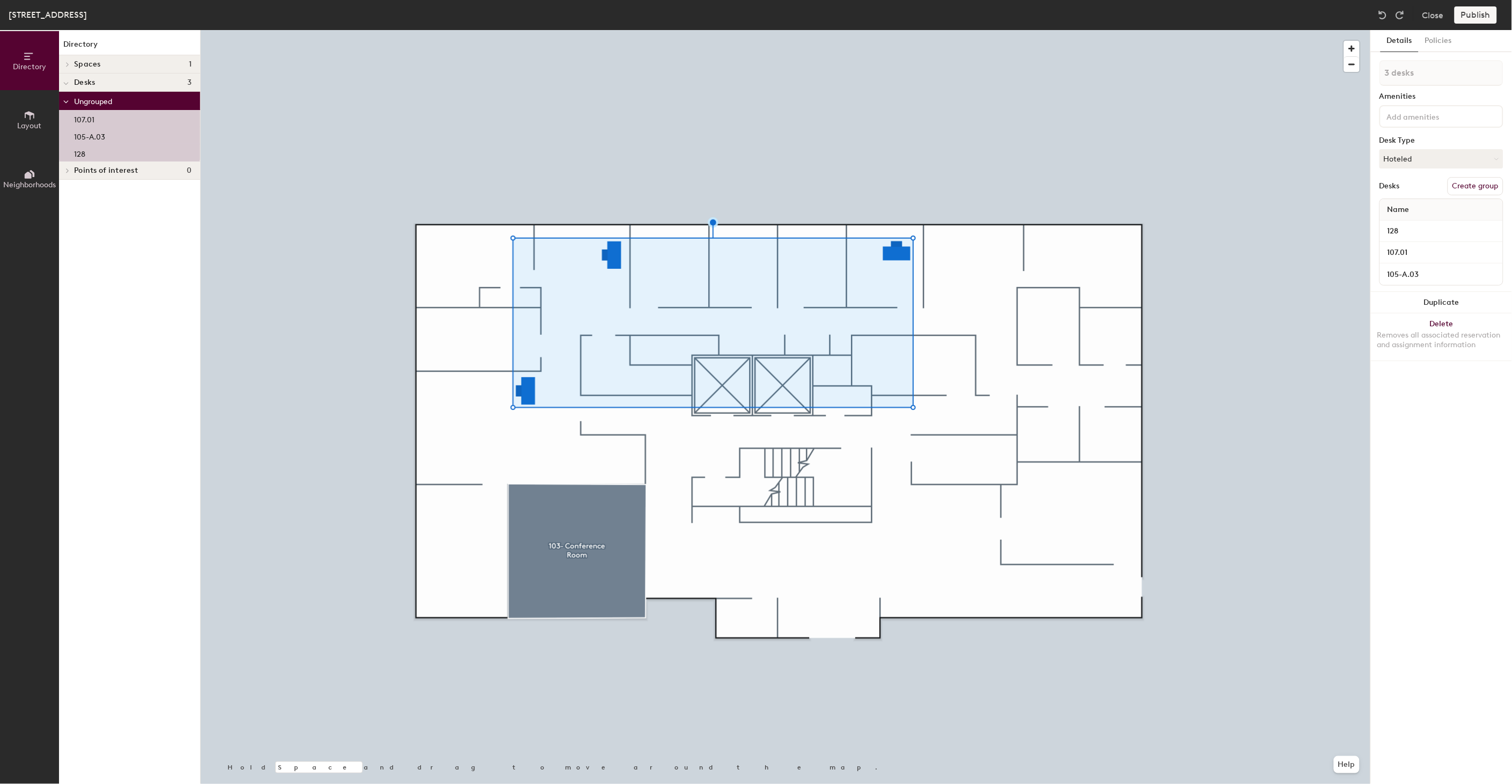
click at [1484, 186] on button "Create group" at bounding box center [1476, 186] width 56 height 18
type input "Rehab Faculty/Resident Swing"
click at [1388, 18] on img at bounding box center [1382, 15] width 11 height 11
click at [1387, 18] on img at bounding box center [1382, 15] width 11 height 11
click at [1384, 15] on img at bounding box center [1382, 15] width 11 height 11
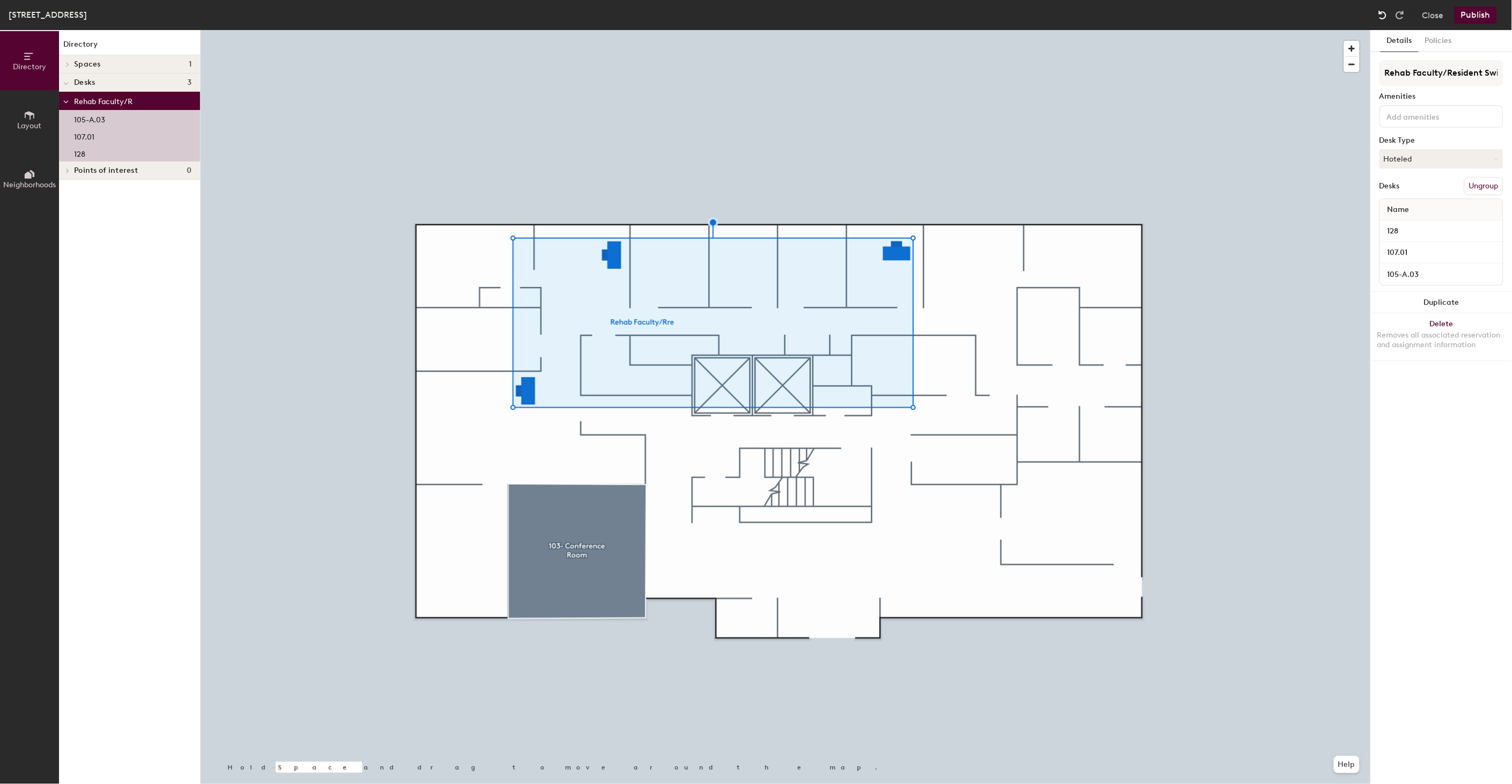
click at [1383, 15] on img at bounding box center [1382, 15] width 11 height 11
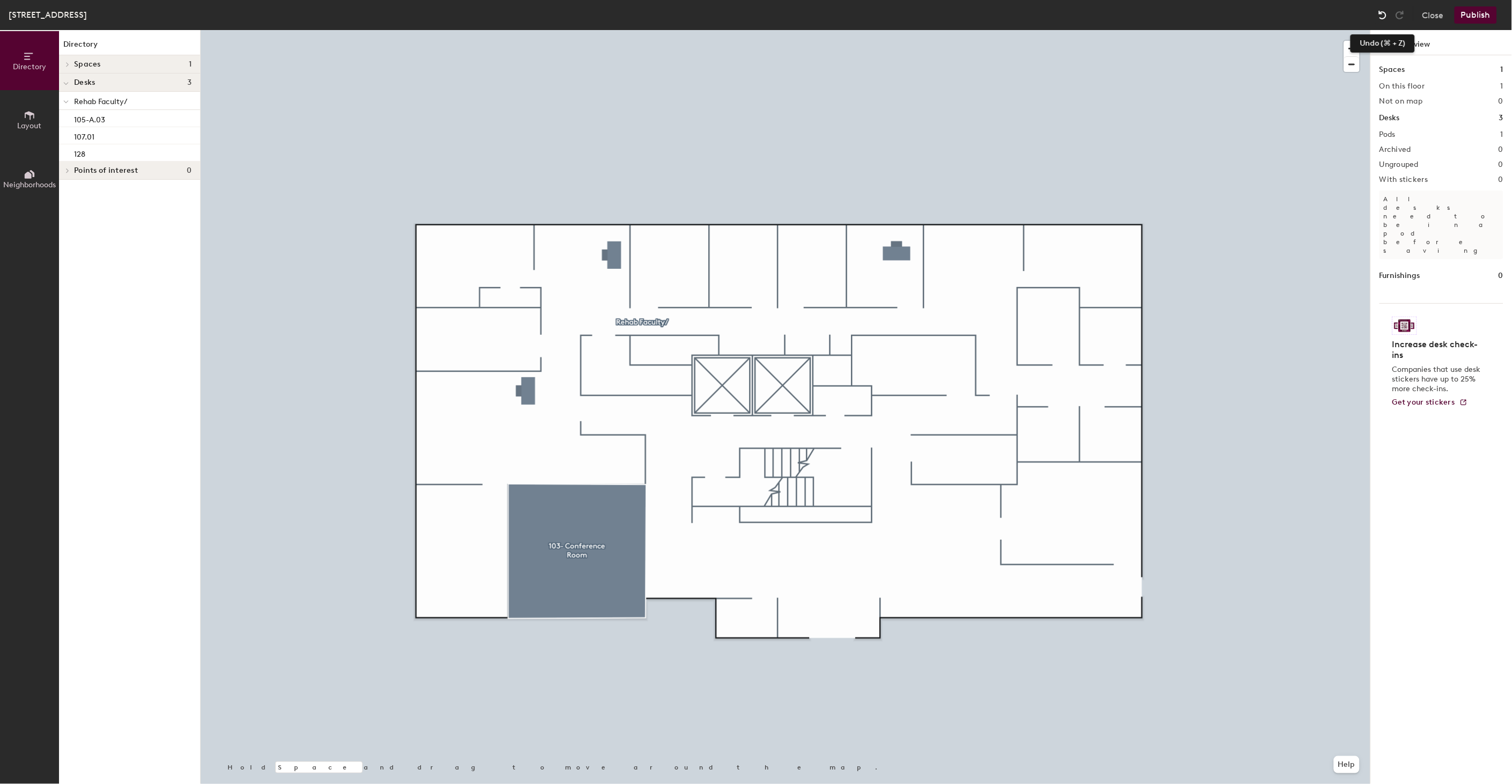
click at [1381, 15] on img at bounding box center [1382, 15] width 11 height 11
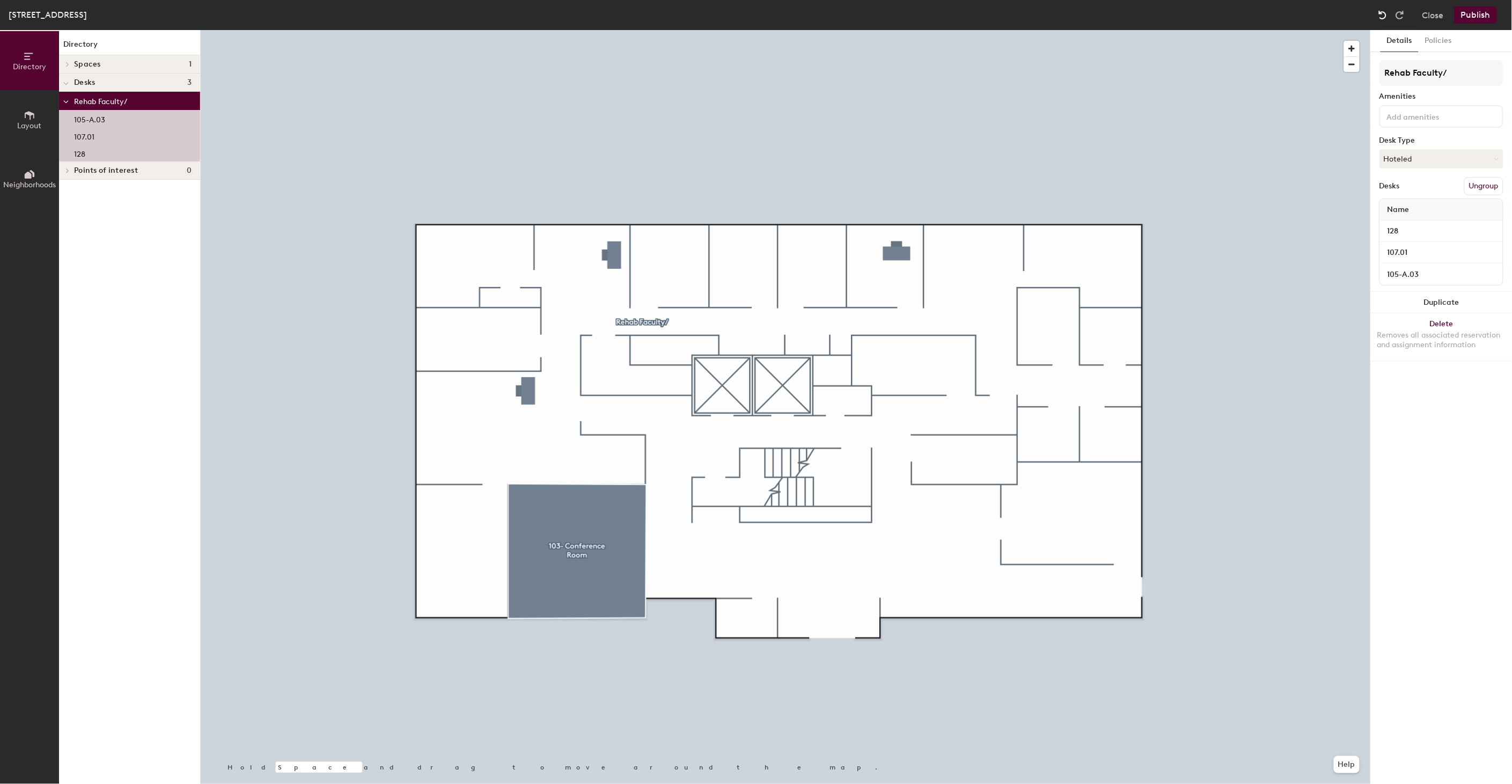
click at [1381, 15] on img at bounding box center [1382, 15] width 11 height 11
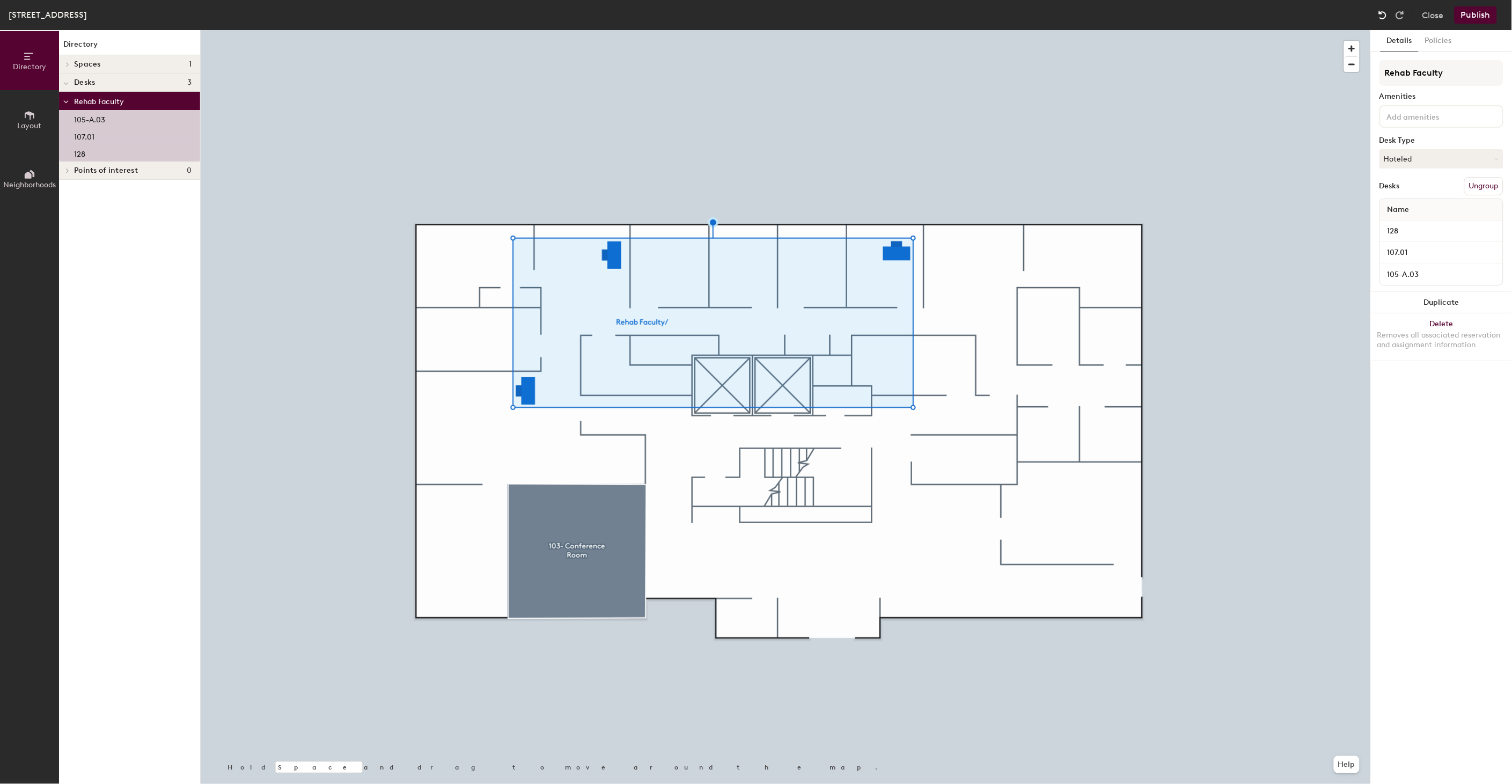
click at [1382, 16] on img at bounding box center [1382, 15] width 11 height 11
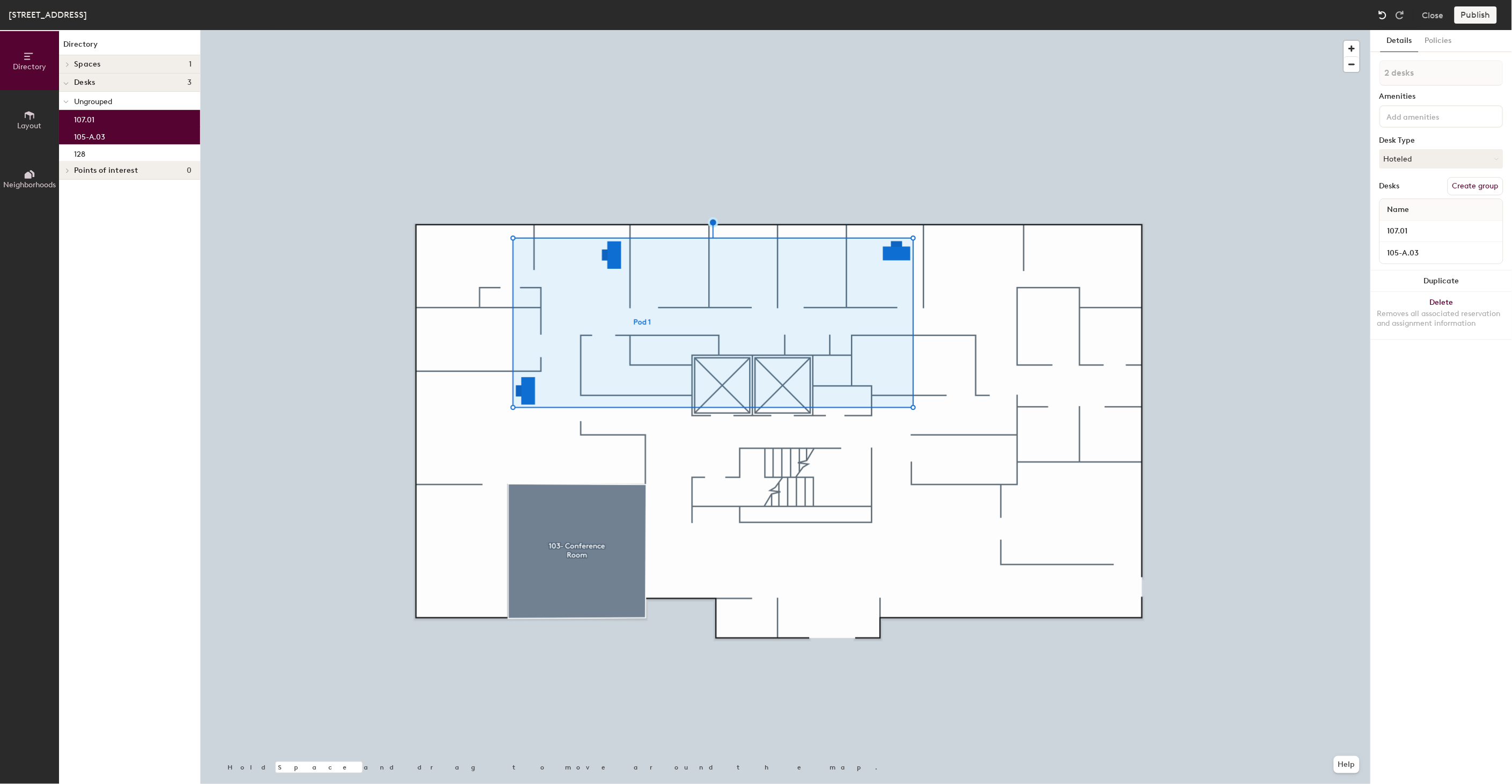
click at [1382, 16] on img at bounding box center [1382, 15] width 11 height 11
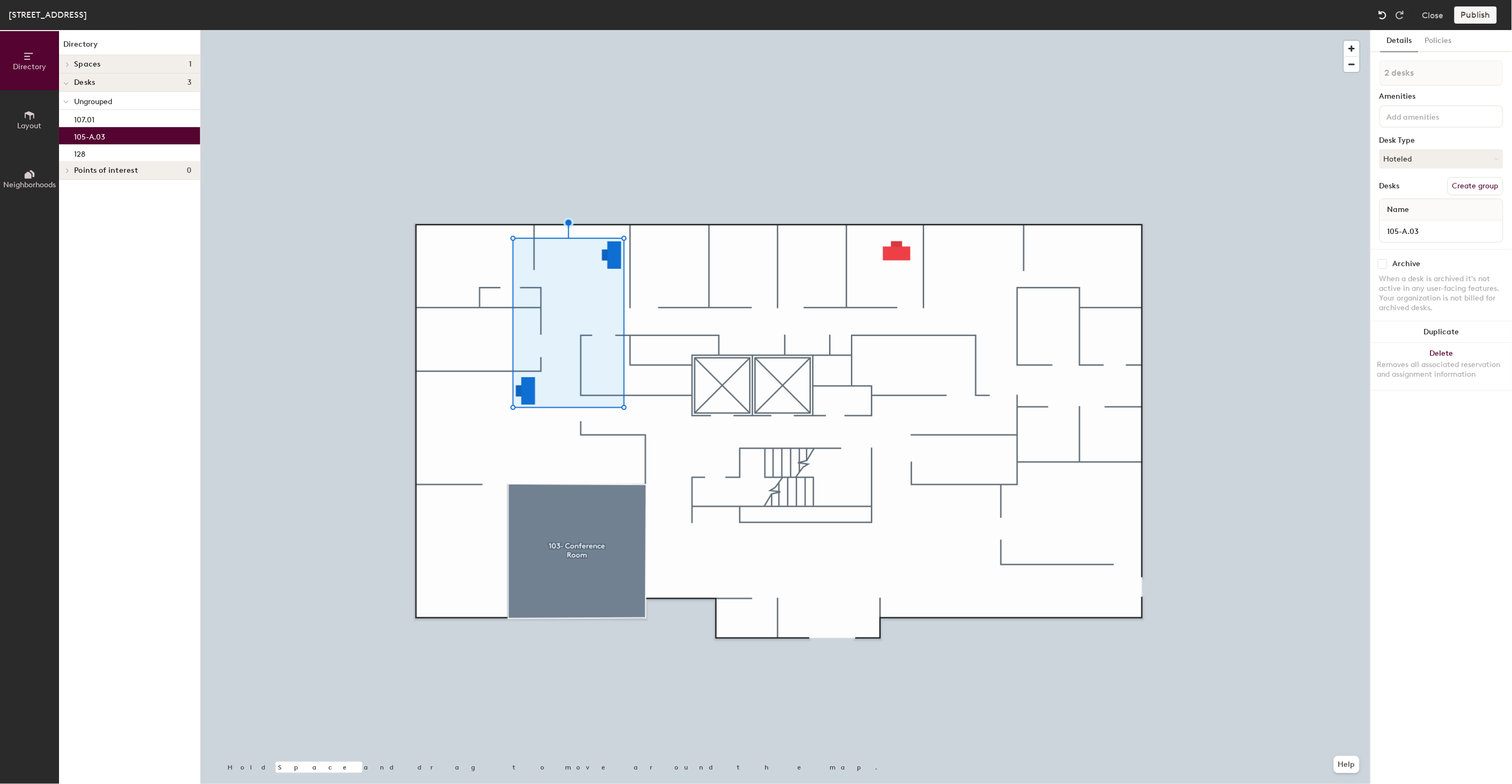
type input "1 desk"
click at [1382, 16] on img at bounding box center [1382, 15] width 11 height 11
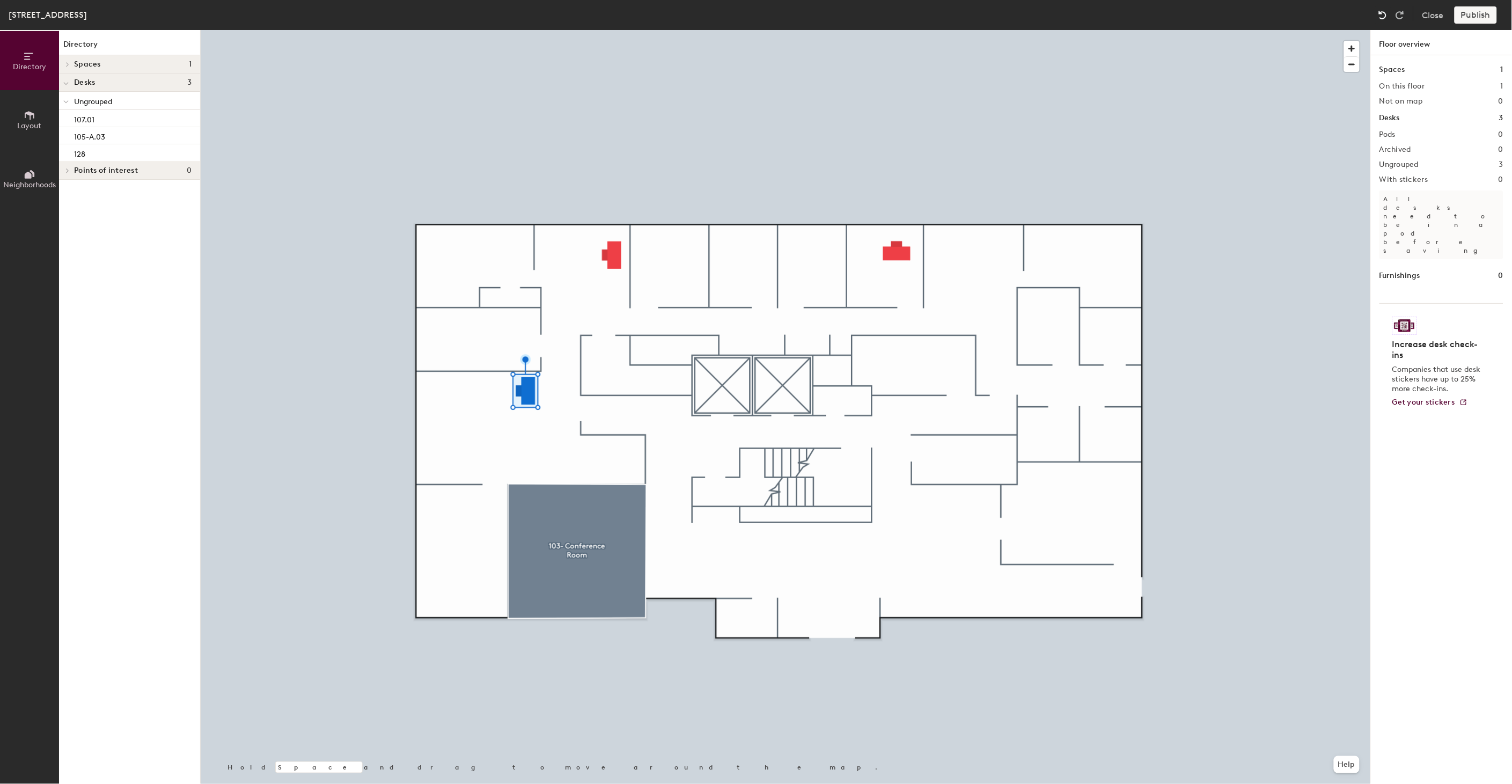
click at [1382, 16] on img at bounding box center [1382, 15] width 11 height 11
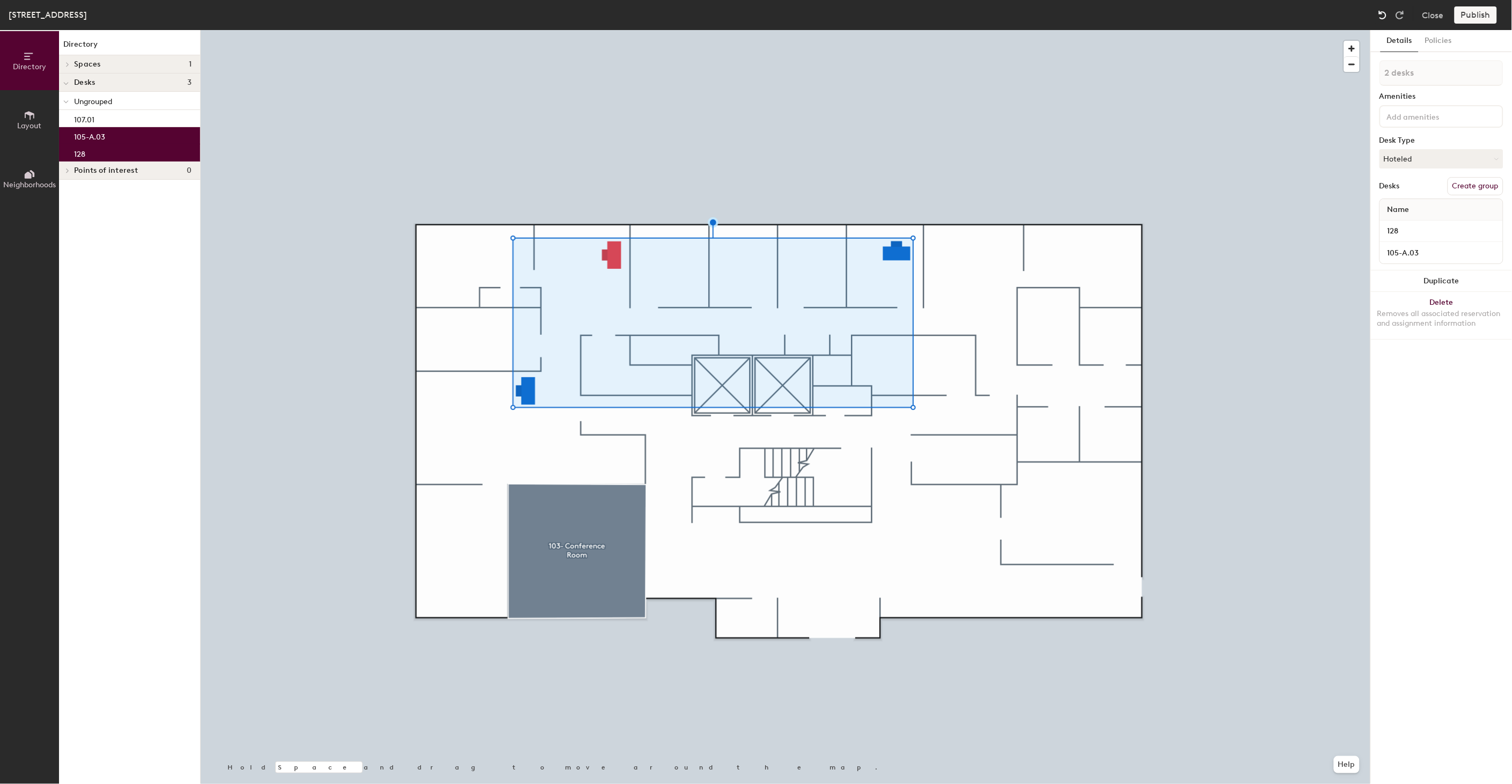
click at [1382, 16] on img at bounding box center [1382, 15] width 11 height 11
click at [1479, 186] on button "Ungroup" at bounding box center [1484, 186] width 39 height 18
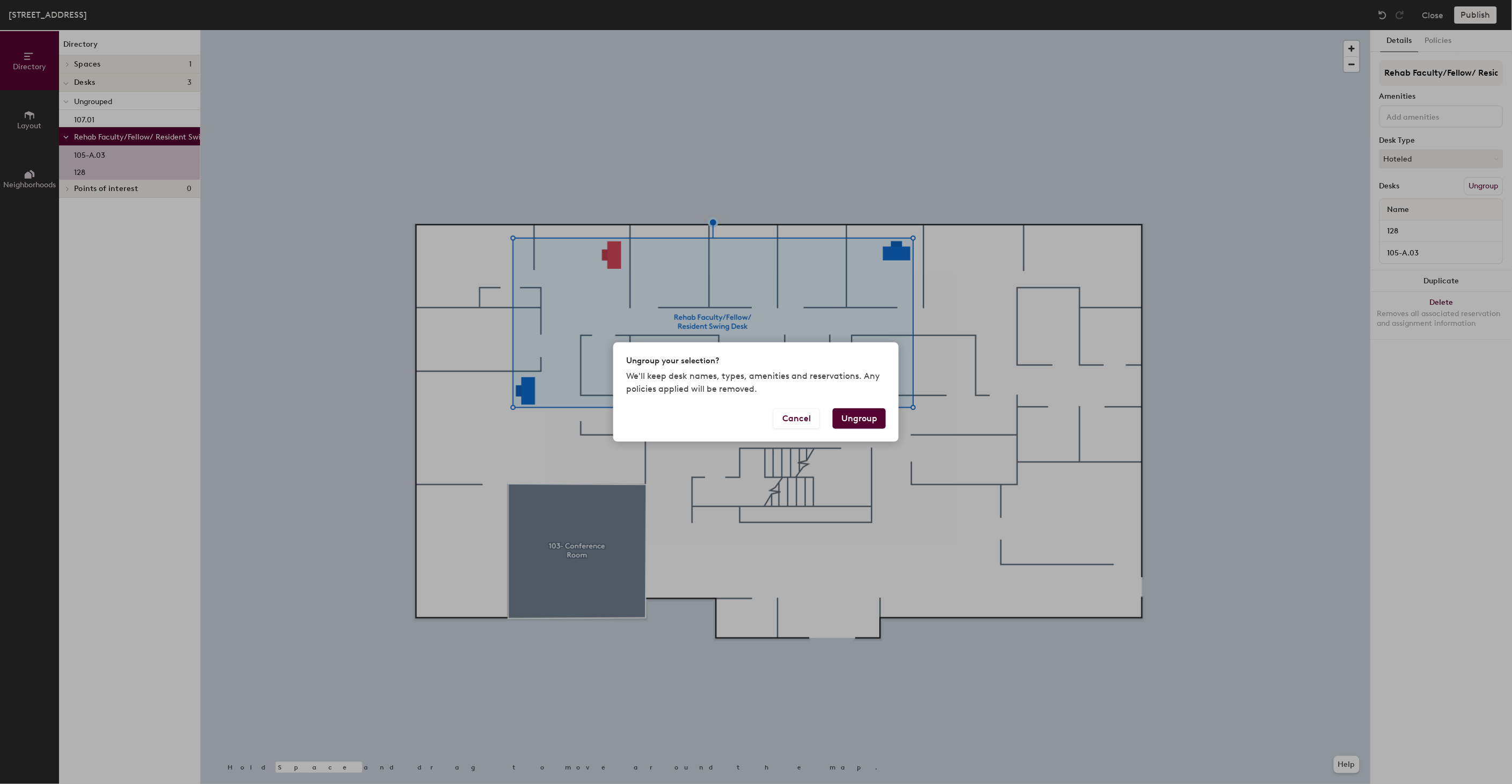
click at [864, 419] on button "Ungroup" at bounding box center [859, 419] width 53 height 20
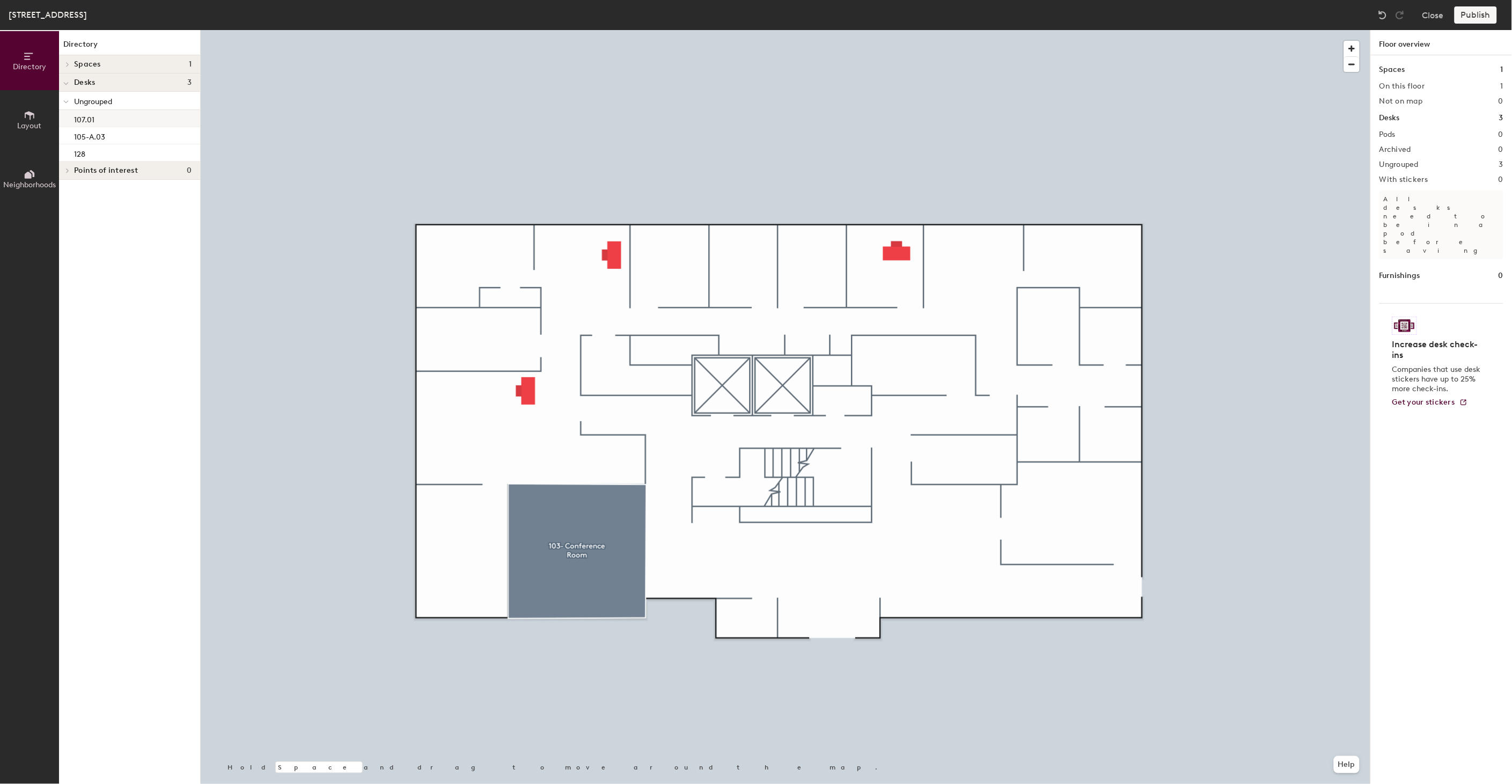
click at [105, 121] on div "107.01" at bounding box center [130, 119] width 141 height 17
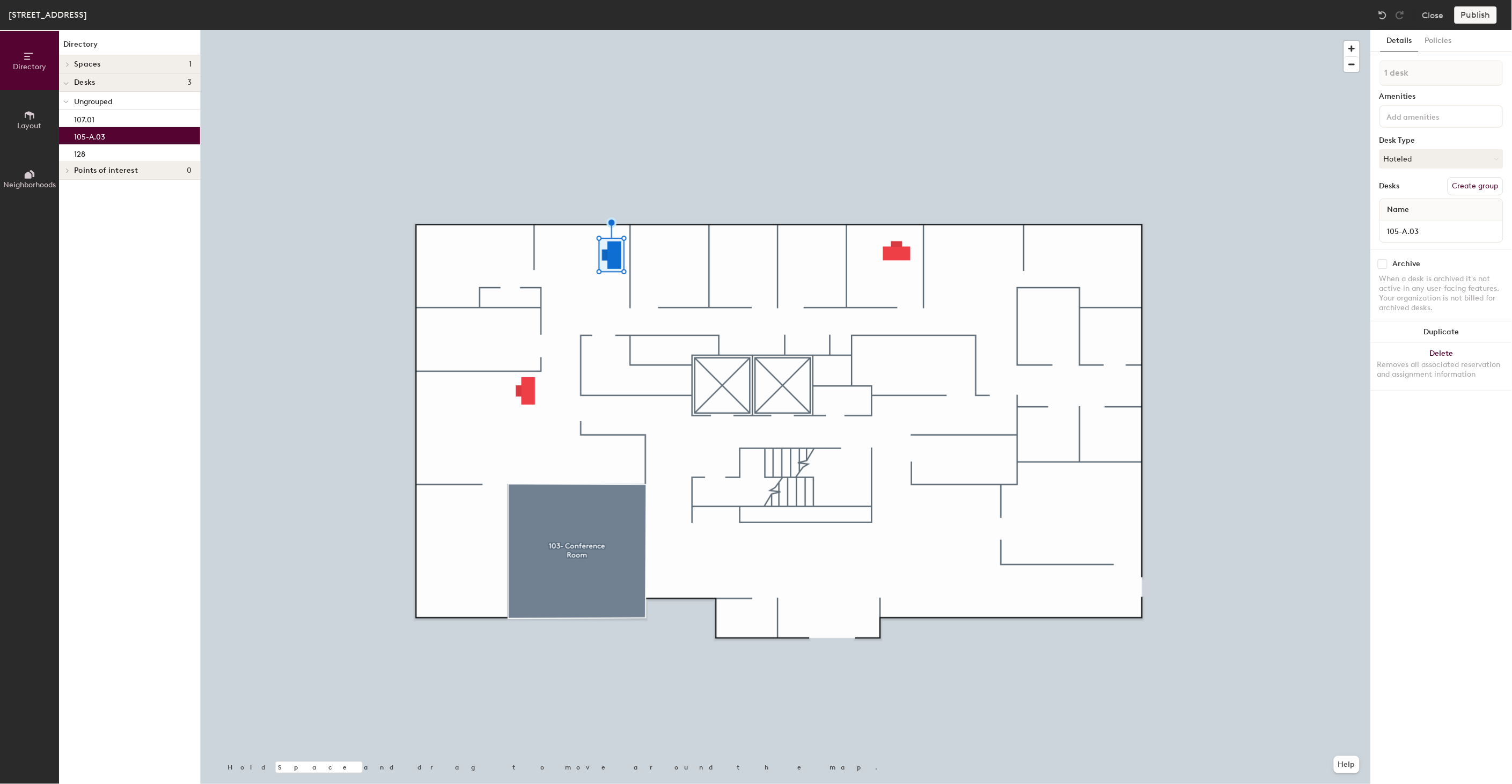
click at [100, 134] on p "105-A.03" at bounding box center [90, 135] width 31 height 12
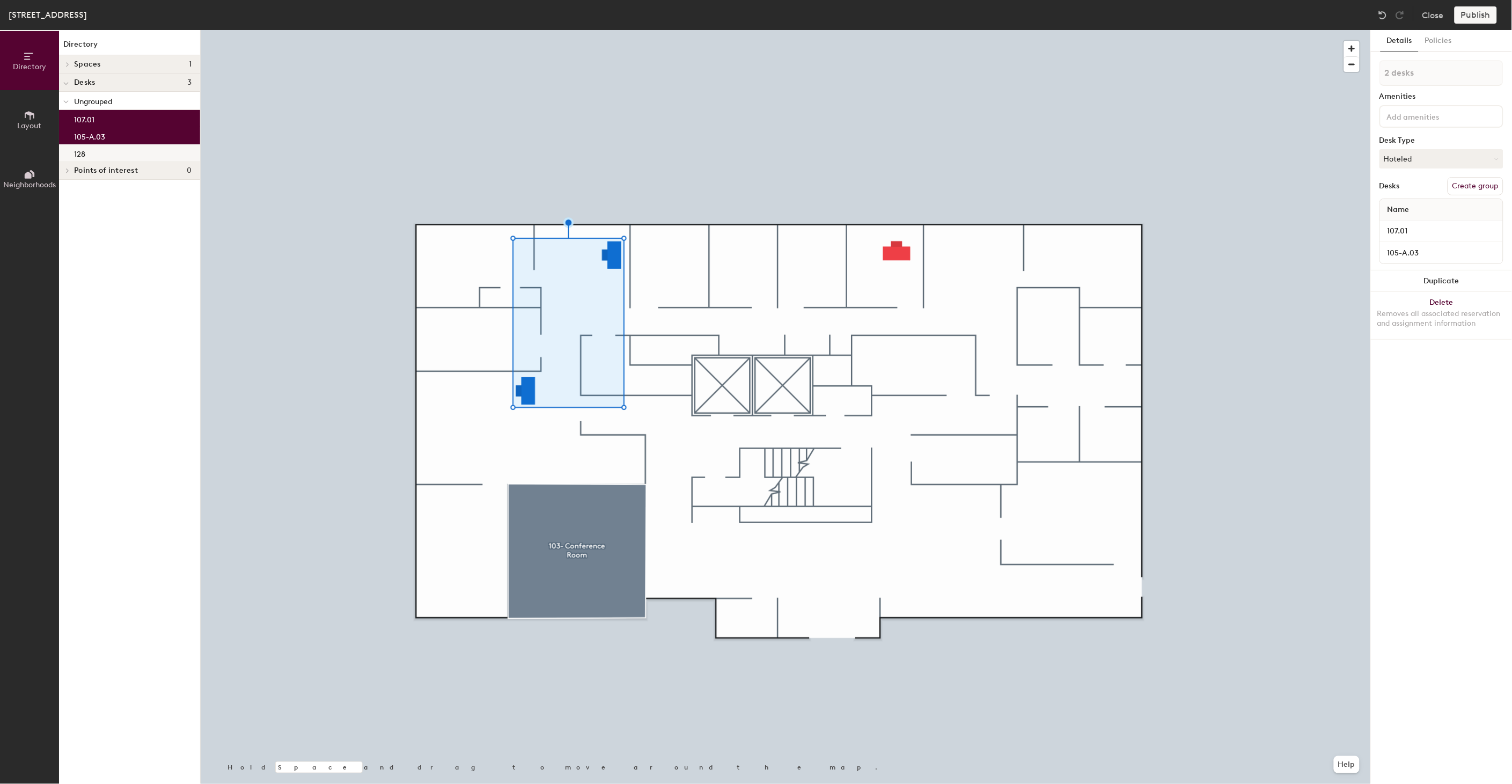
type input "3 desks"
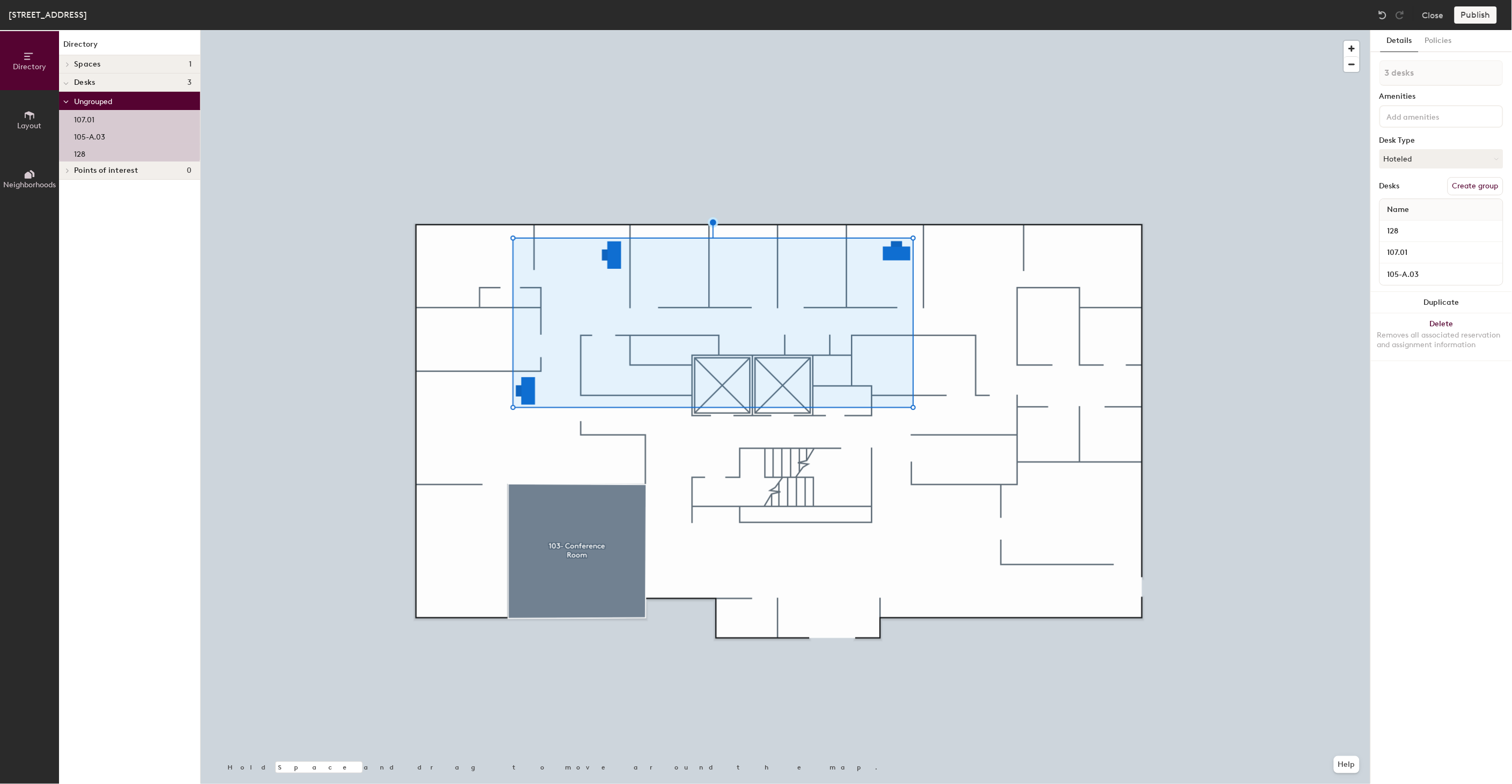
click at [1471, 185] on button "Create group" at bounding box center [1476, 186] width 56 height 18
type input "e"
click at [1401, 74] on input "Rehab Faculty/Resident Swing" at bounding box center [1441, 73] width 124 height 25
type input "Rehab/Faculty/Resident Swing"
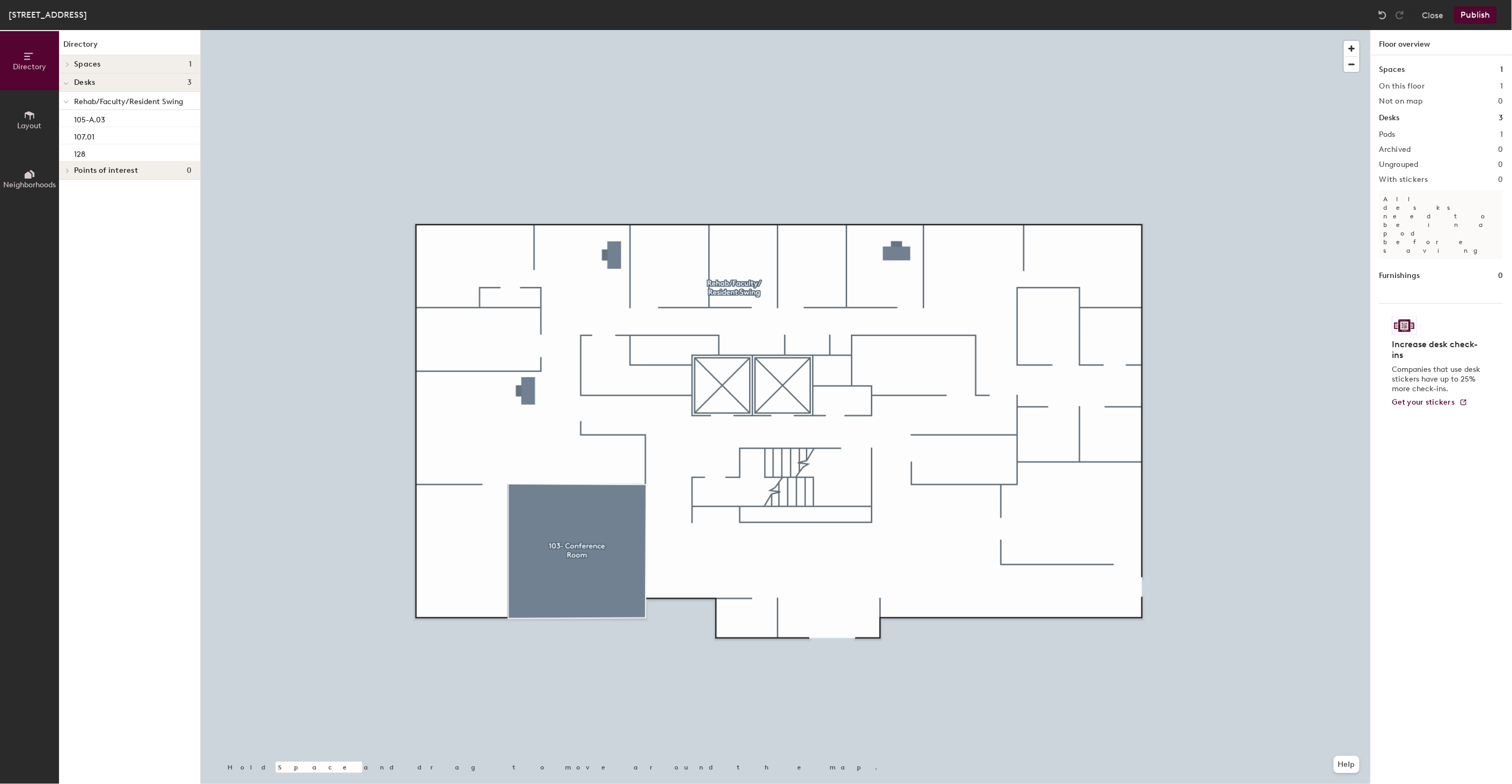
click at [113, 101] on span "Rehab/Faculty/Resident Swing" at bounding box center [129, 101] width 109 height 9
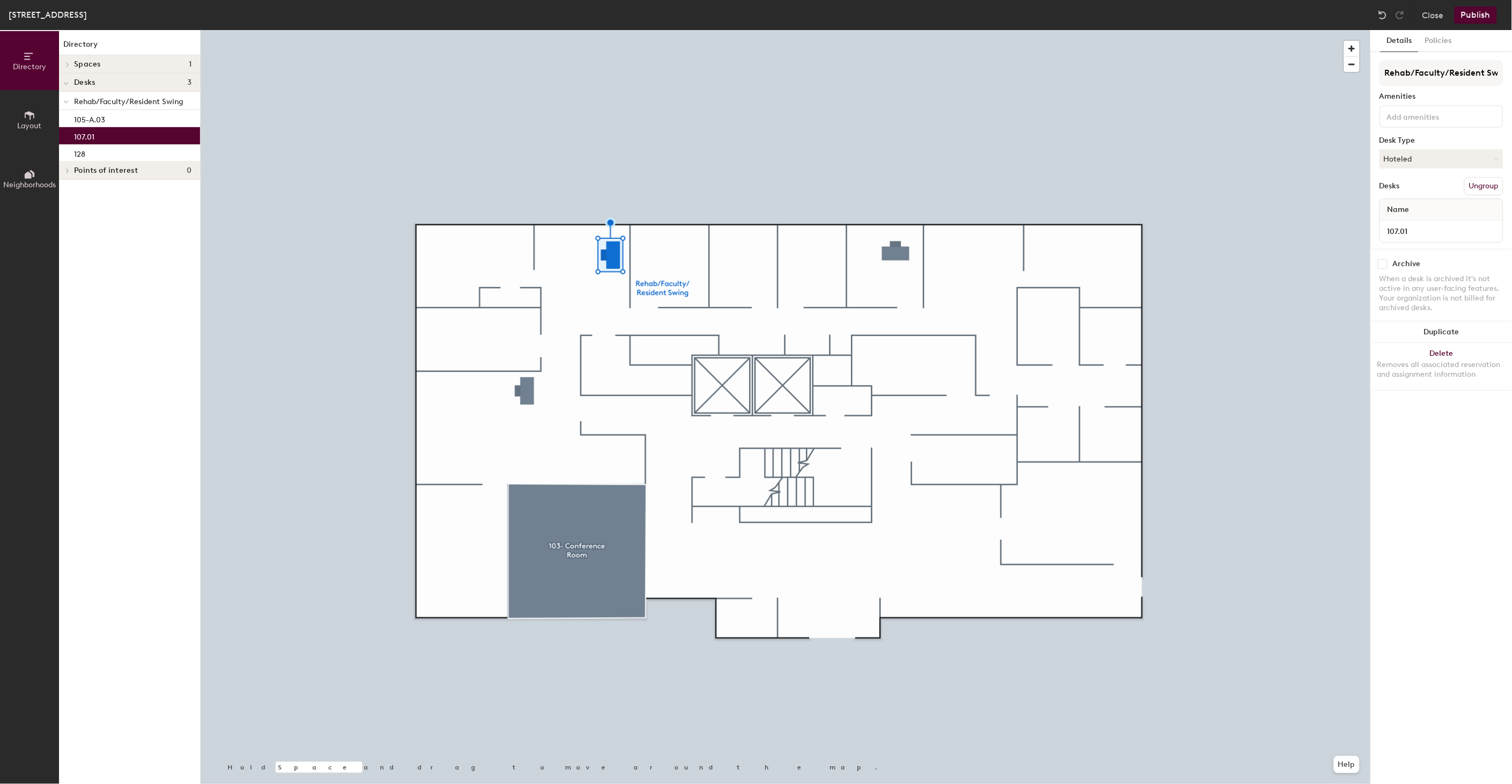
click at [1481, 19] on button "Publish" at bounding box center [1476, 15] width 42 height 17
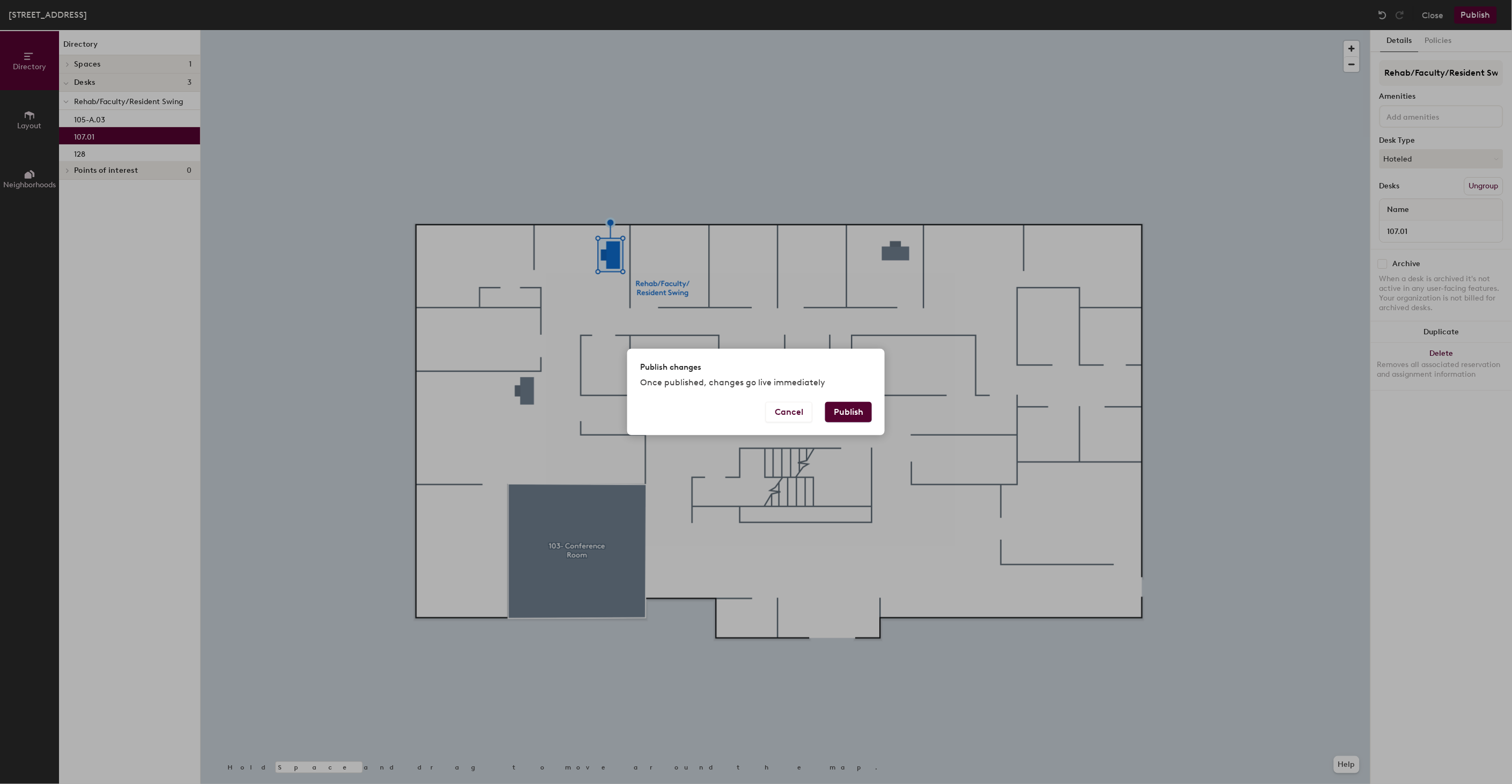
click at [846, 418] on button "Publish" at bounding box center [849, 412] width 47 height 20
